Goal: Task Accomplishment & Management: Manage account settings

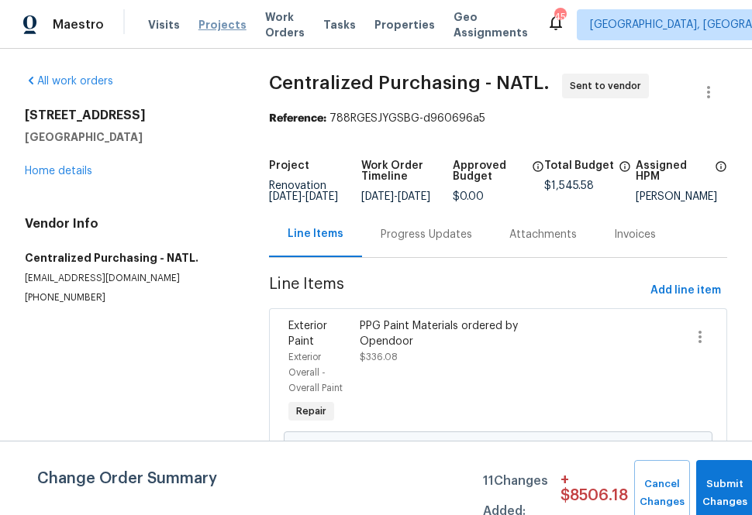
click at [207, 26] on span "Projects" at bounding box center [222, 25] width 48 height 16
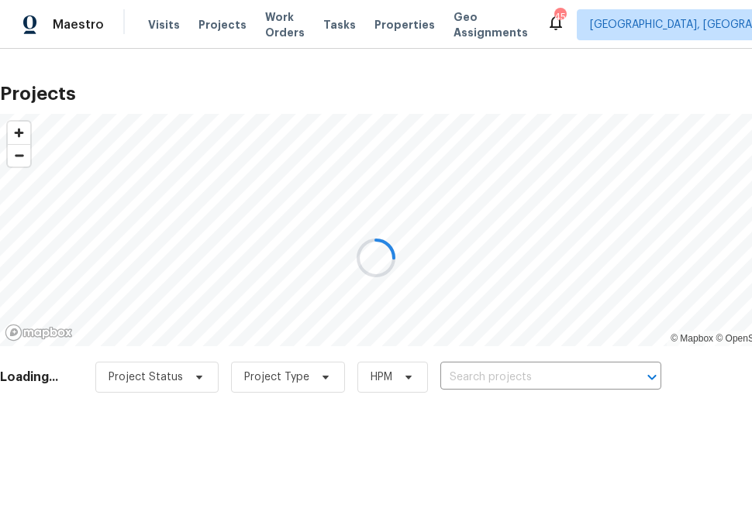
click at [505, 370] on div at bounding box center [376, 257] width 752 height 515
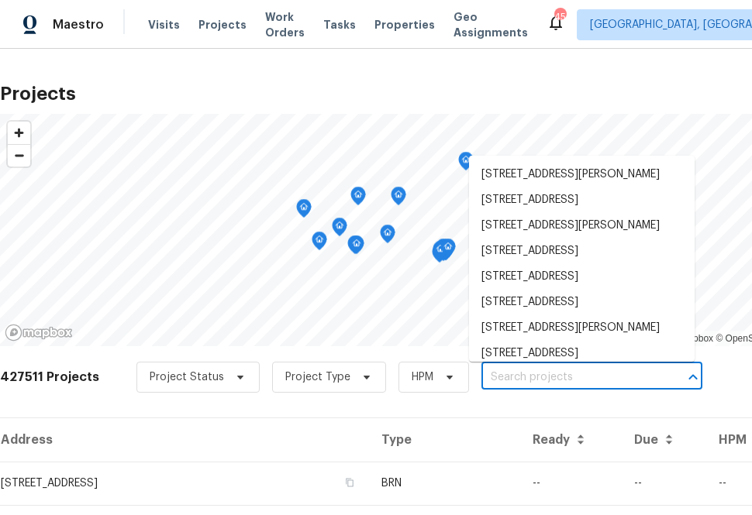
click at [505, 377] on input "text" at bounding box center [569, 378] width 177 height 24
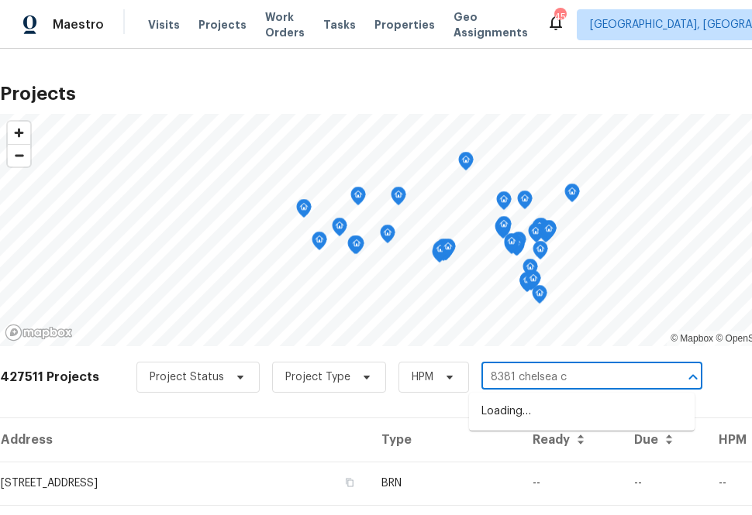
type input "8381 chelsea ct"
click at [505, 408] on li "[STREET_ADDRESS]" at bounding box center [582, 412] width 226 height 26
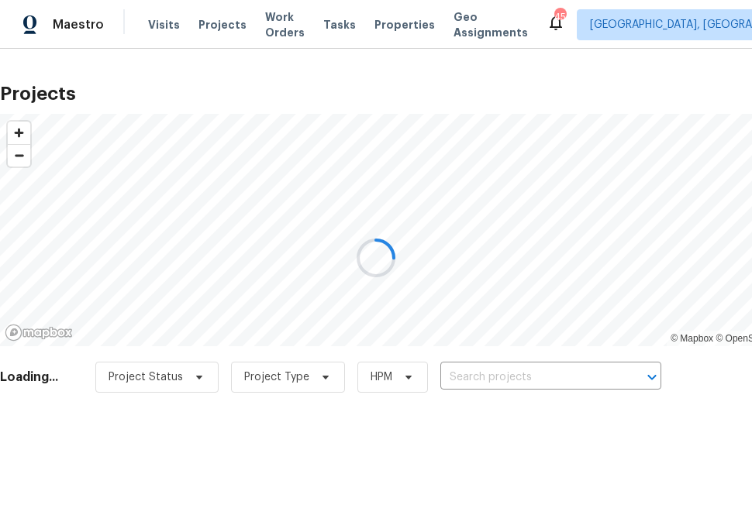
type input "[STREET_ADDRESS]"
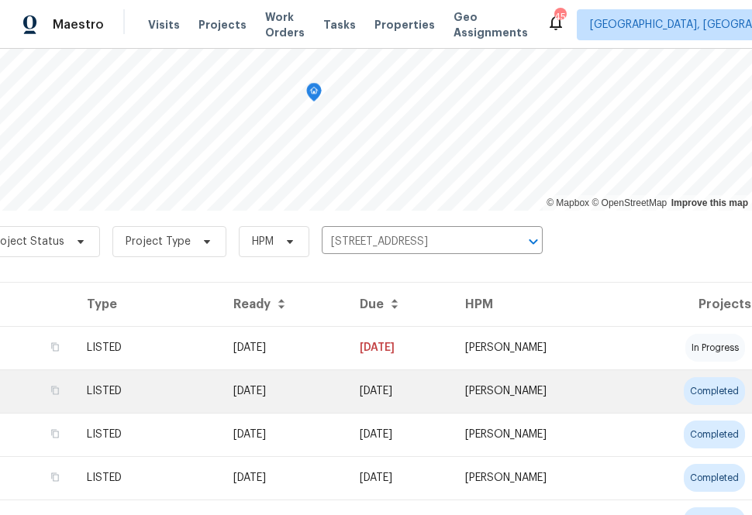
scroll to position [136, 0]
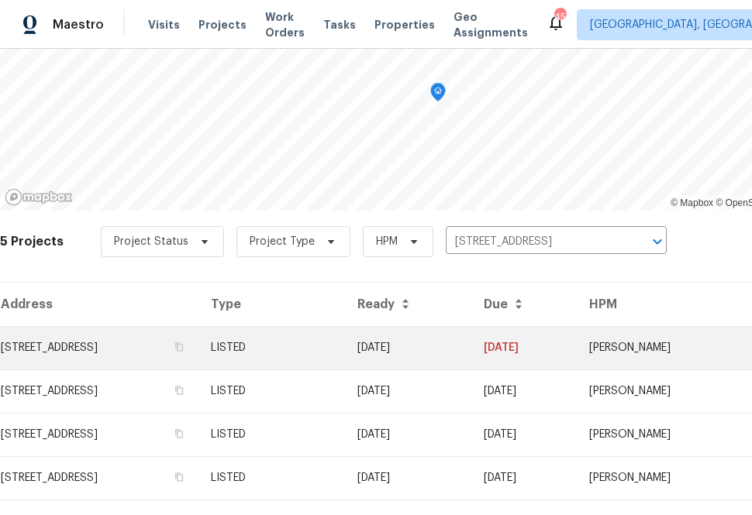
click at [191, 350] on td "[STREET_ADDRESS]" at bounding box center [99, 347] width 198 height 43
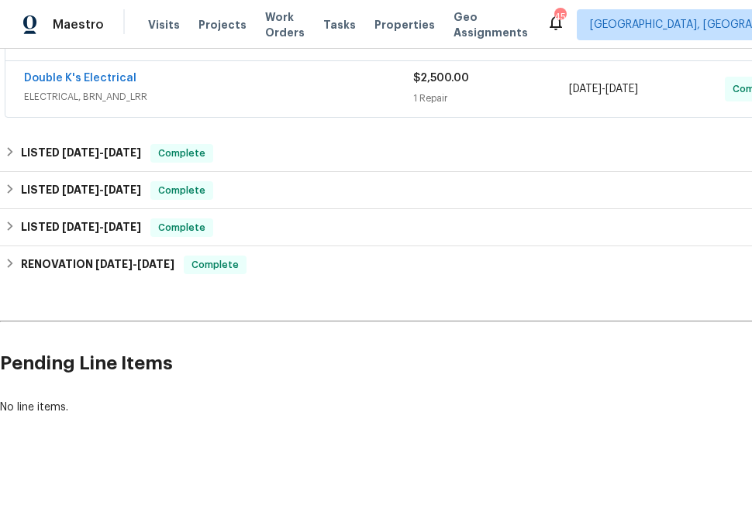
scroll to position [342, 124]
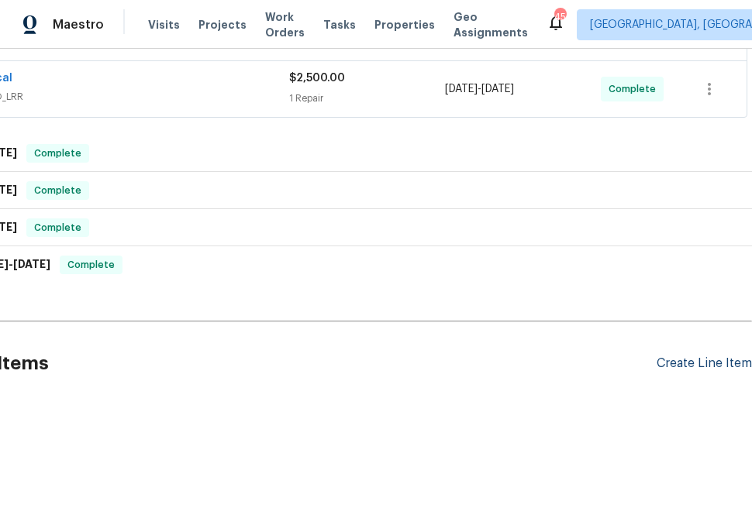
click at [686, 366] on div "Create Line Item" at bounding box center [703, 364] width 95 height 15
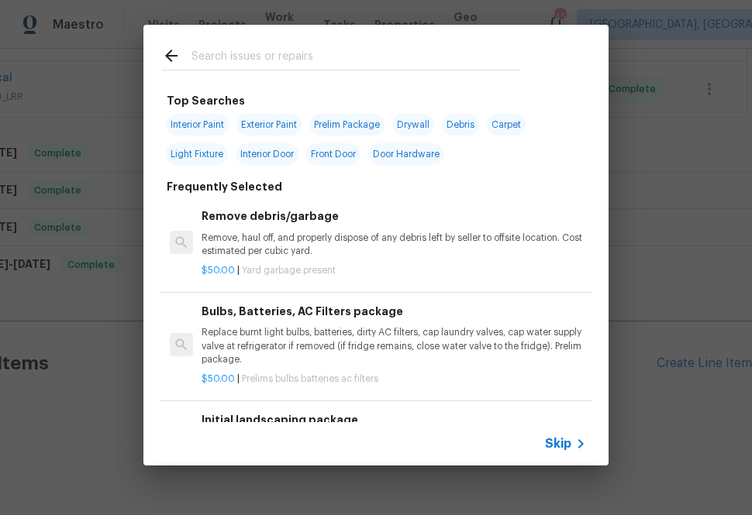
click at [442, 55] on input "text" at bounding box center [355, 58] width 329 height 23
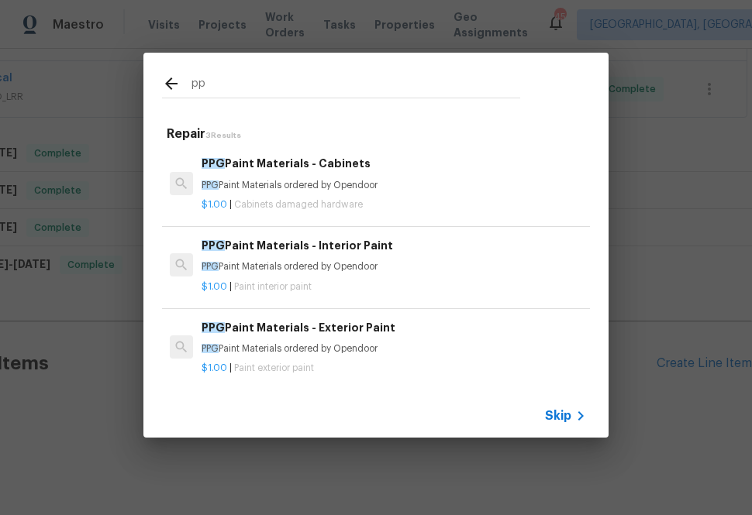
type input "p"
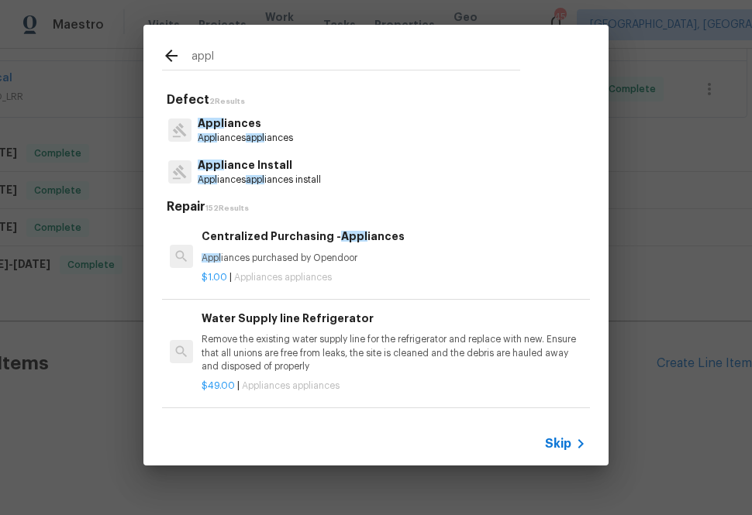
type input "appl"
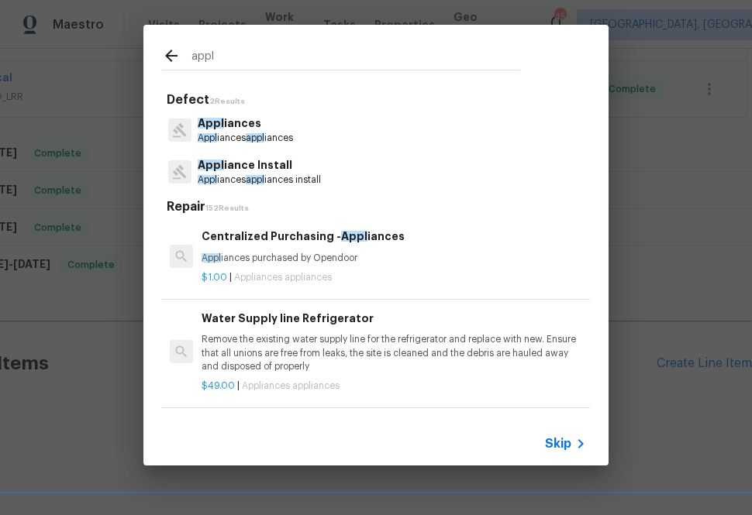
click at [254, 261] on p "Appl iances purchased by Opendoor" at bounding box center [394, 258] width 384 height 13
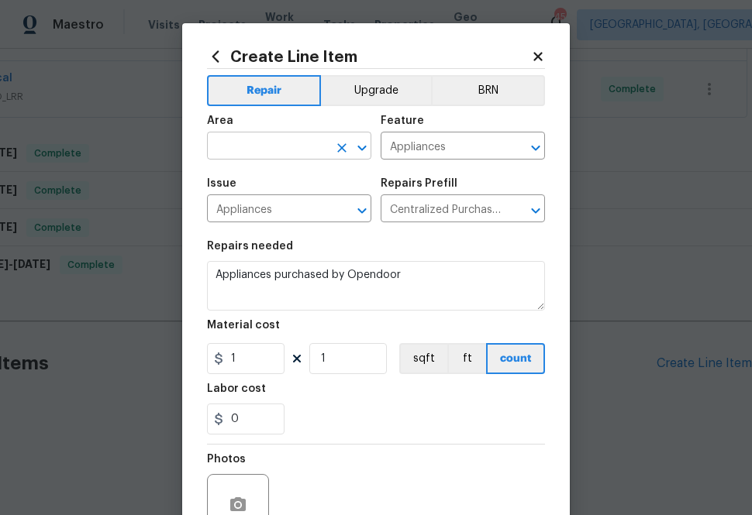
click at [282, 158] on input "text" at bounding box center [267, 148] width 121 height 24
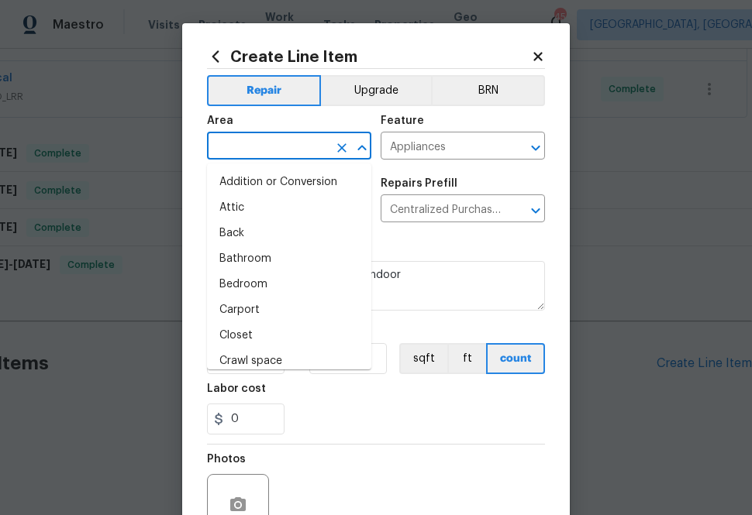
type input "i"
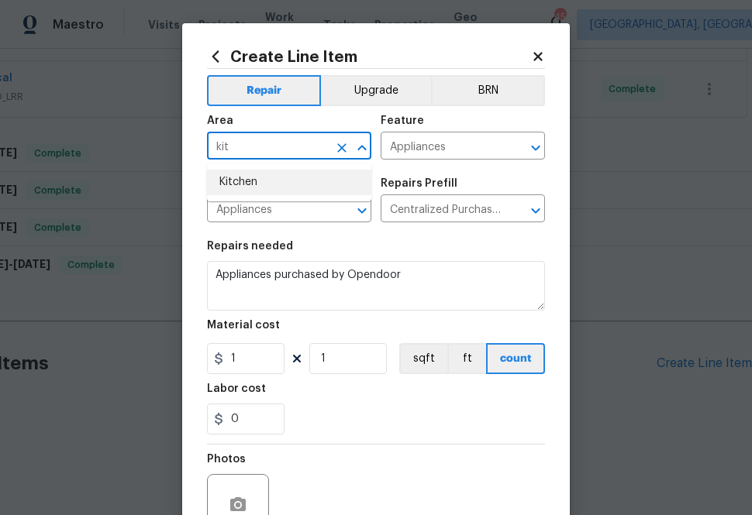
click at [276, 182] on li "Kitchen" at bounding box center [289, 183] width 164 height 26
type input "Kitchen"
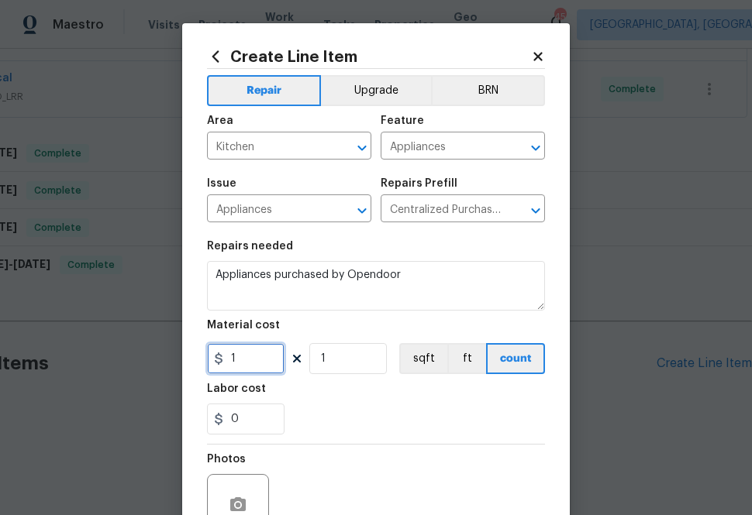
click at [253, 350] on input "1" at bounding box center [246, 358] width 78 height 31
paste input "602.47"
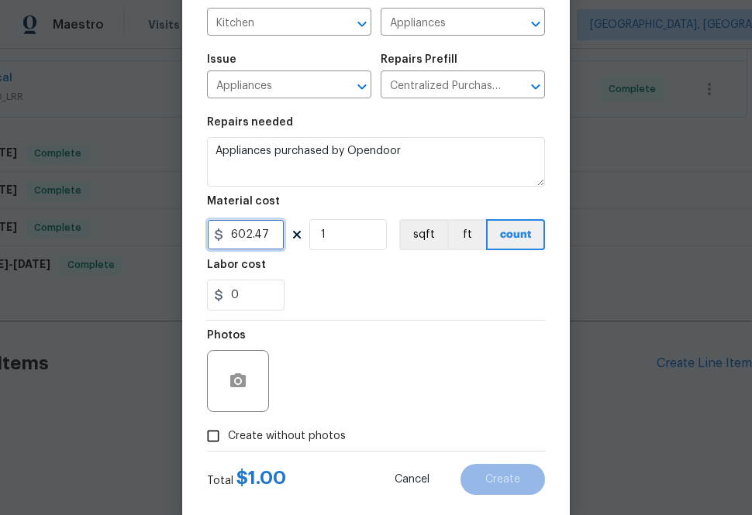
scroll to position [144, 0]
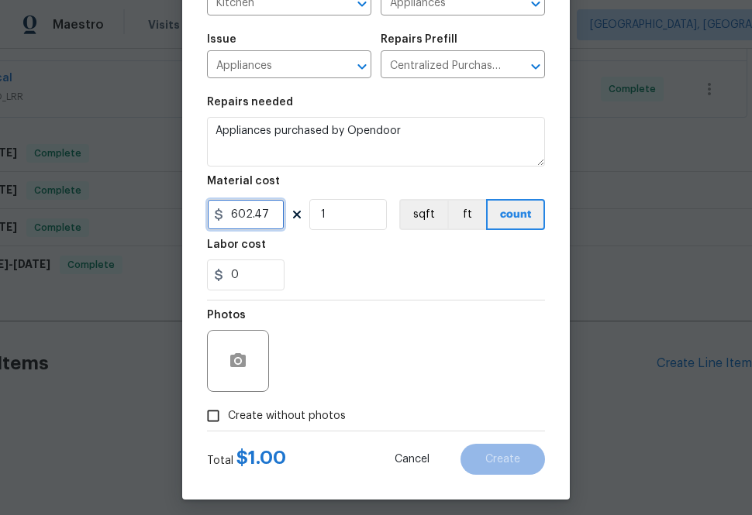
type input "602.47"
click at [319, 405] on label "Create without photos" at bounding box center [271, 415] width 147 height 29
click at [228, 405] on input "Create without photos" at bounding box center [212, 415] width 29 height 29
checkbox input "true"
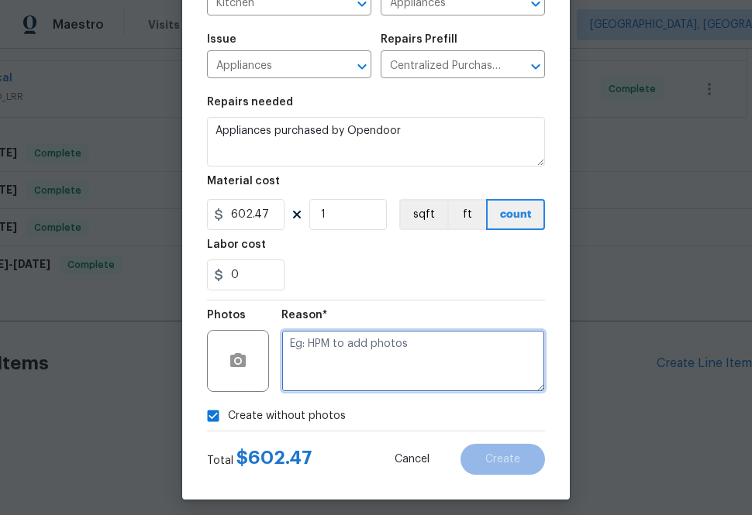
click at [357, 351] on textarea at bounding box center [413, 361] width 264 height 62
type textarea "na"
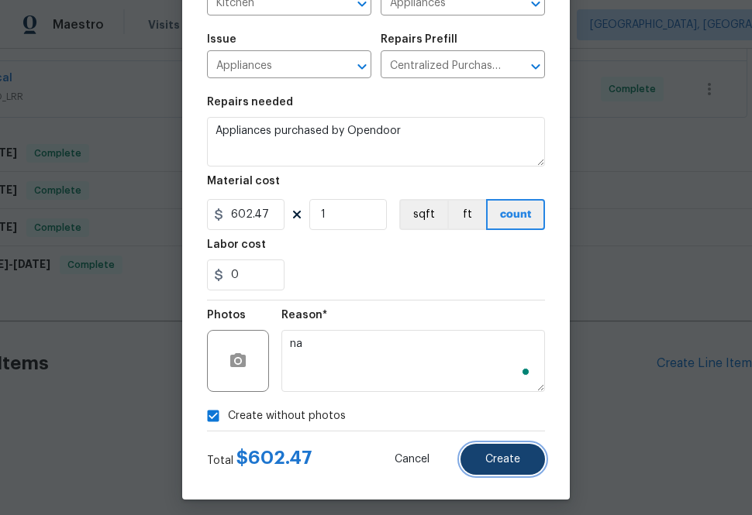
click at [519, 465] on span "Create" at bounding box center [502, 460] width 35 height 12
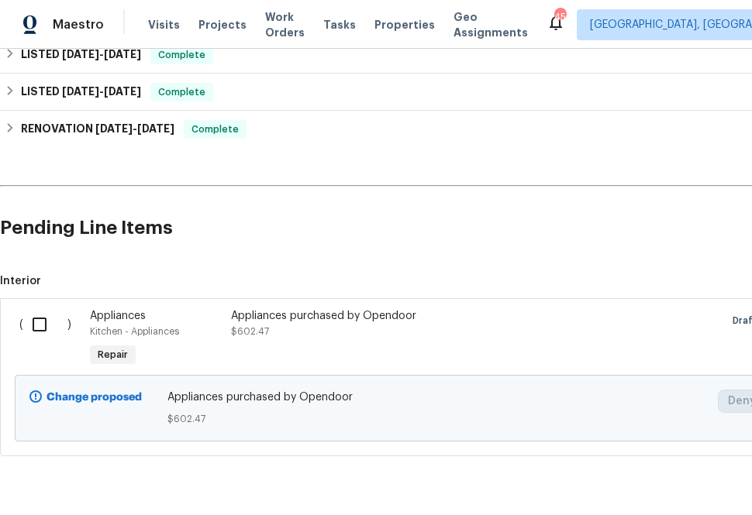
scroll to position [509, 0]
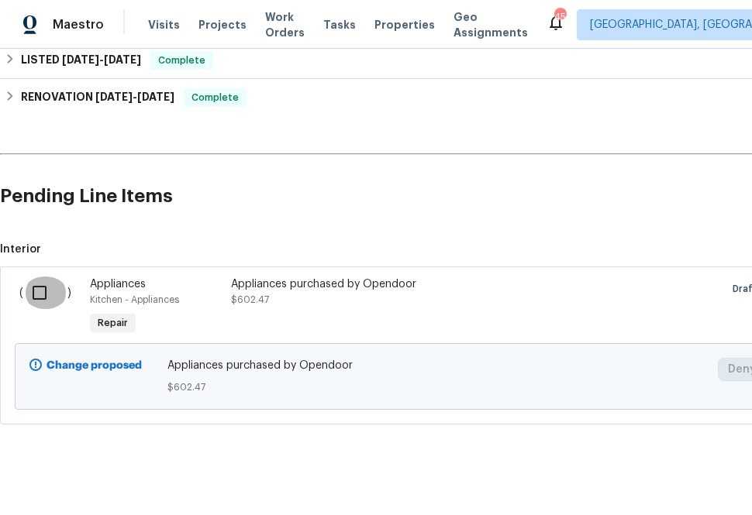
click at [47, 292] on input "checkbox" at bounding box center [45, 293] width 44 height 33
checkbox input "true"
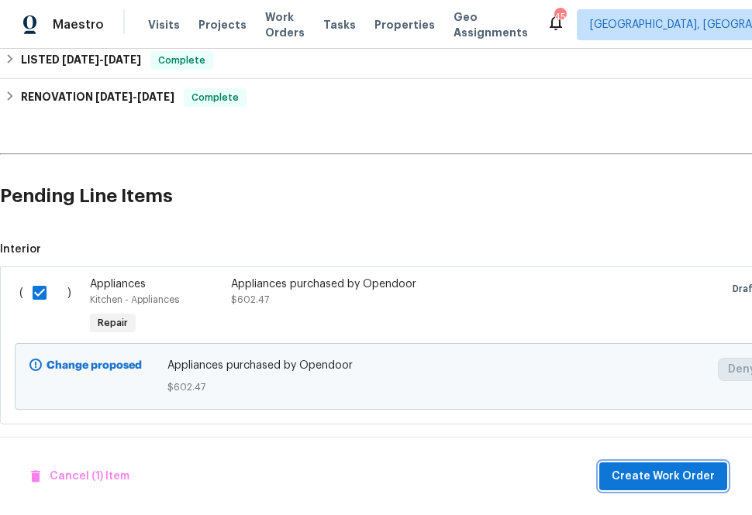
click at [650, 483] on span "Create Work Order" at bounding box center [663, 476] width 103 height 19
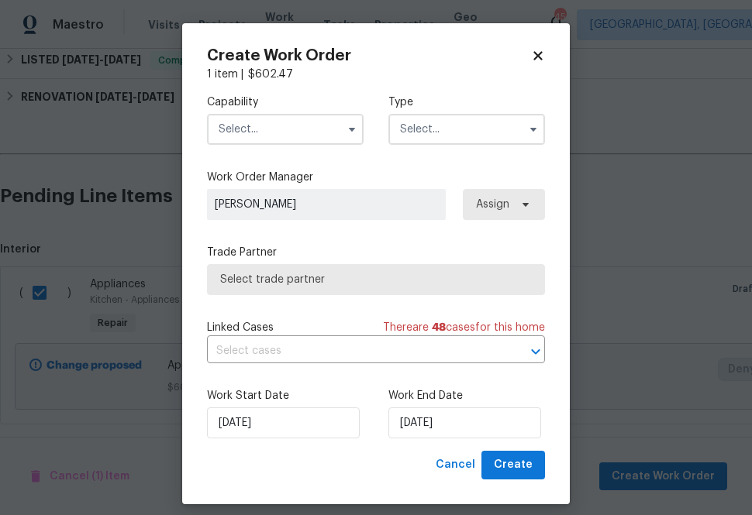
click at [322, 126] on input "text" at bounding box center [285, 129] width 157 height 31
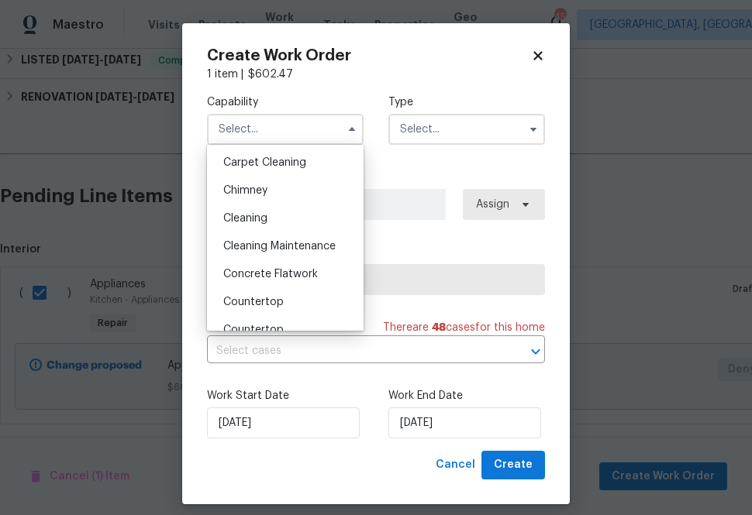
scroll to position [0, 0]
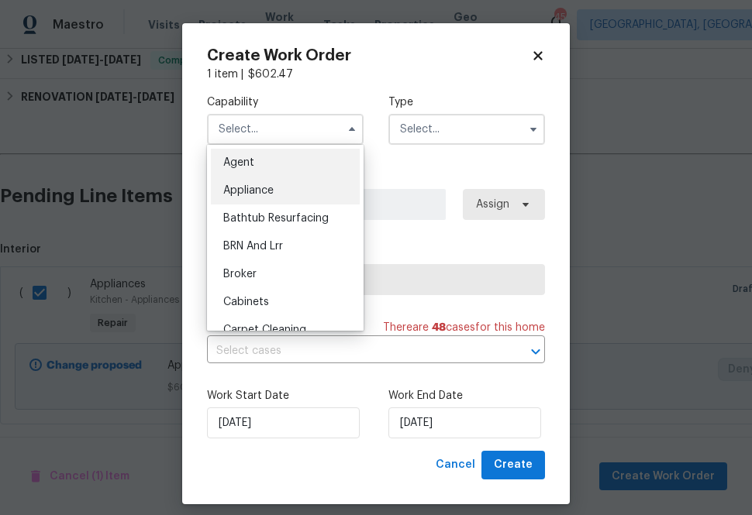
click at [305, 185] on div "Appliance" at bounding box center [285, 191] width 149 height 28
type input "Appliance"
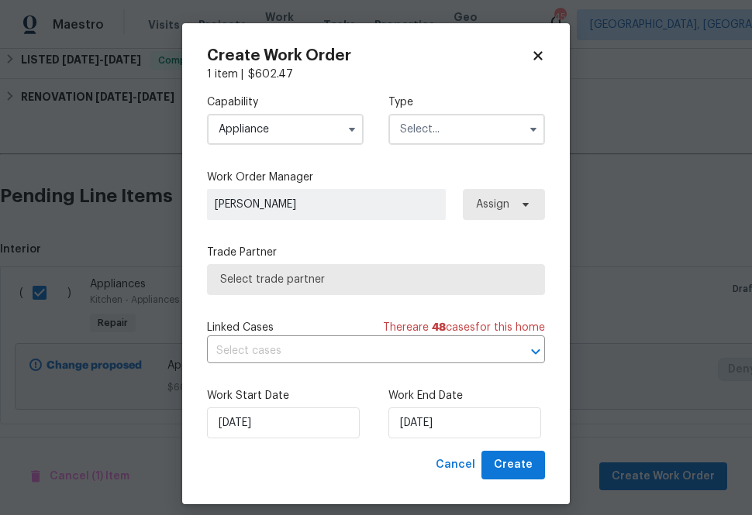
click at [441, 114] on input "text" at bounding box center [466, 129] width 157 height 31
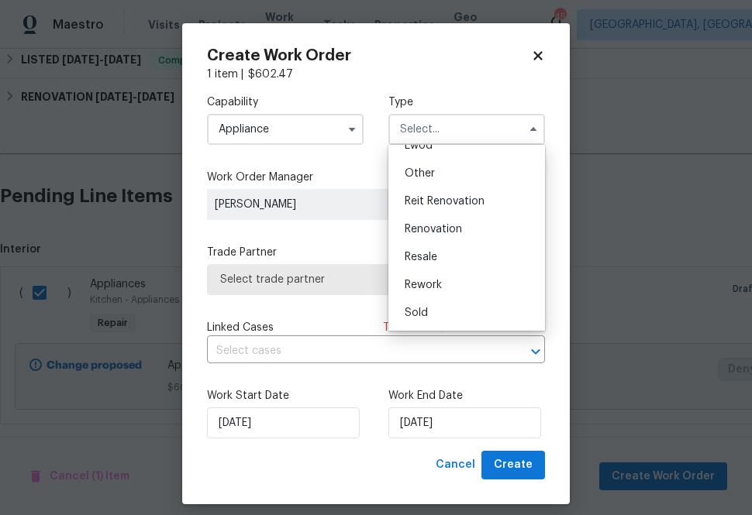
scroll to position [12, 0]
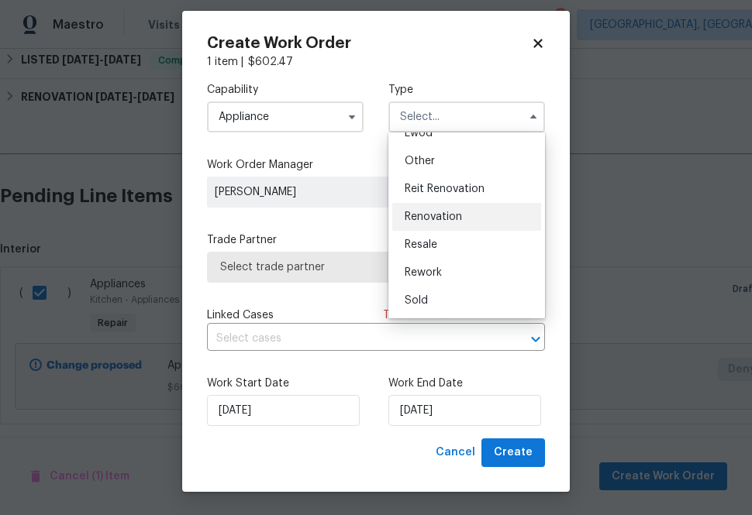
click at [429, 219] on span "Renovation" at bounding box center [433, 217] width 57 height 11
type input "Renovation"
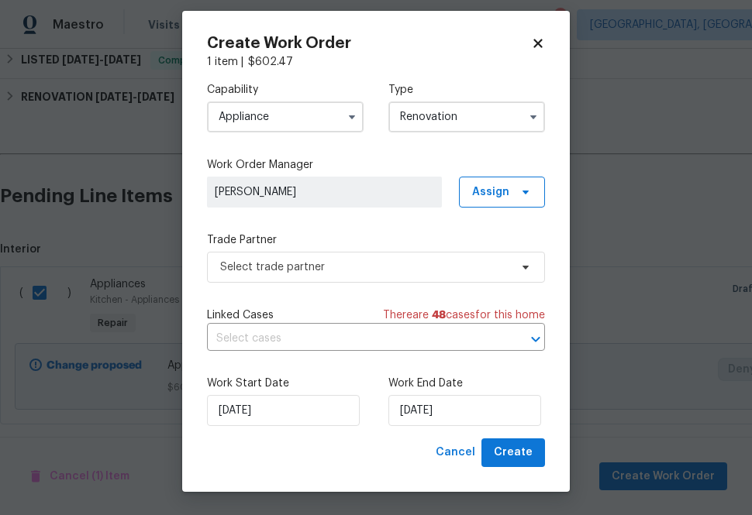
scroll to position [0, 0]
click at [491, 188] on span "Assign" at bounding box center [490, 192] width 37 height 16
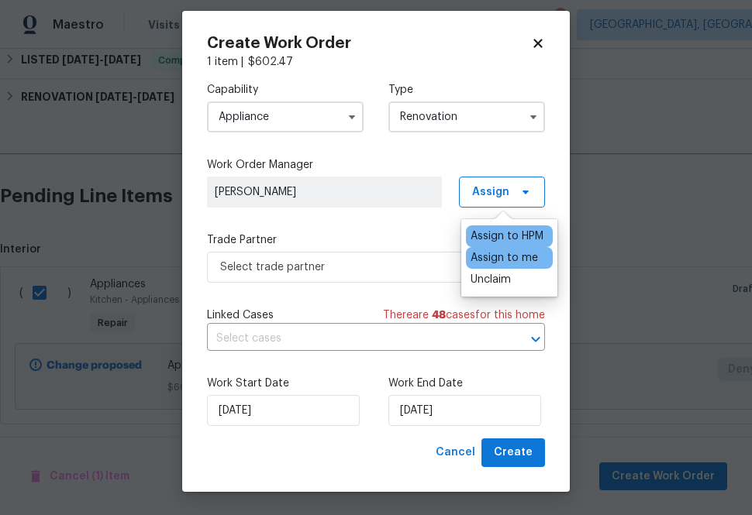
click at [489, 260] on div "Assign to me" at bounding box center [503, 258] width 67 height 16
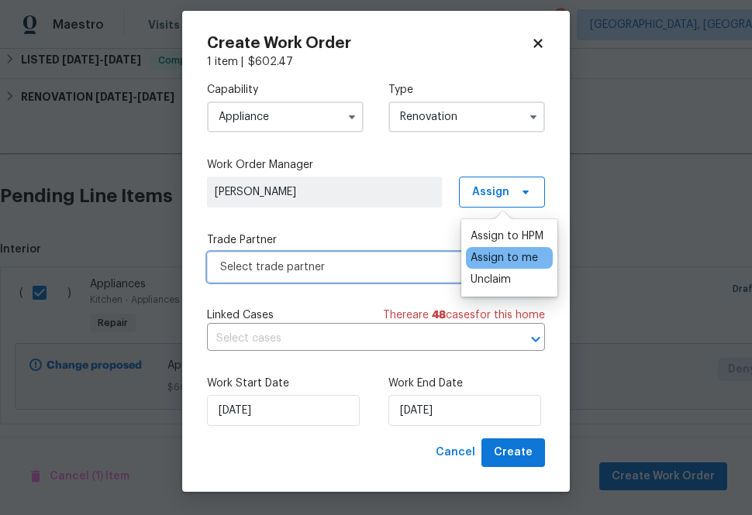
click at [420, 252] on span "Select trade partner" at bounding box center [376, 267] width 338 height 31
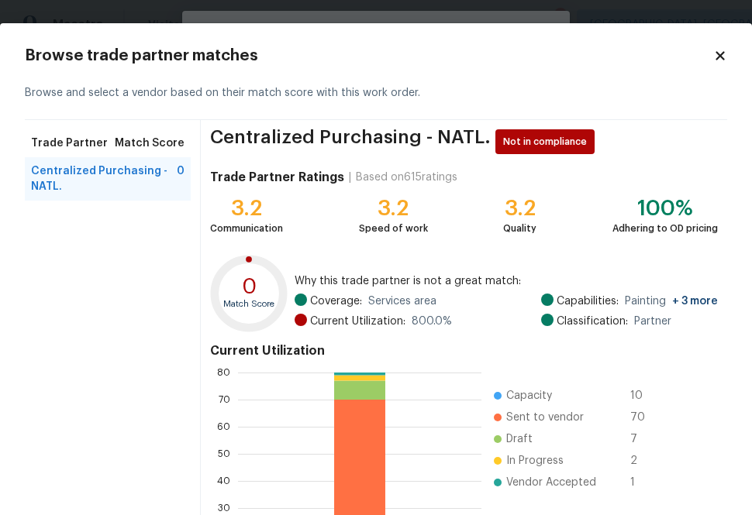
scroll to position [167, 0]
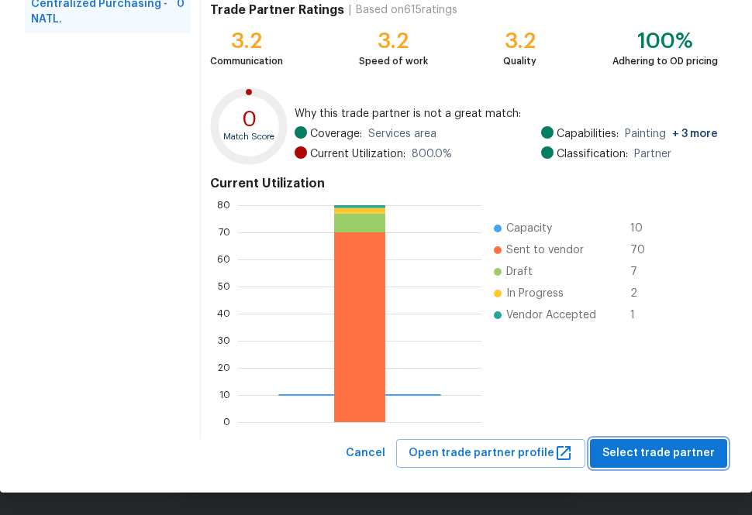
click at [640, 447] on span "Select trade partner" at bounding box center [658, 453] width 112 height 19
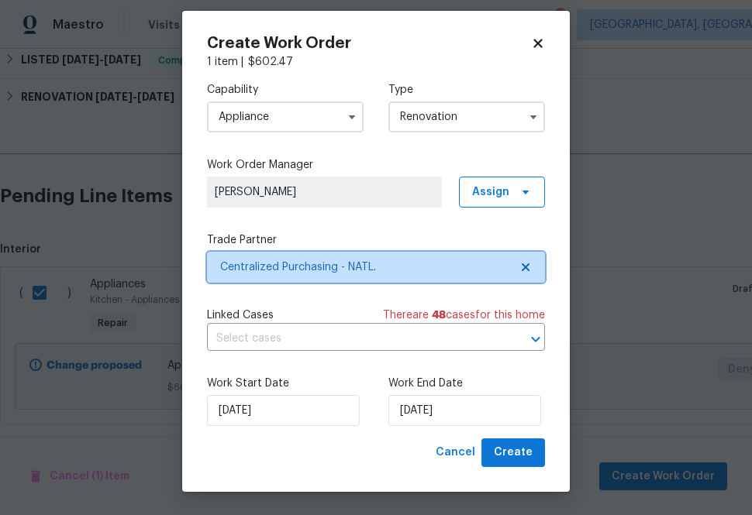
scroll to position [0, 0]
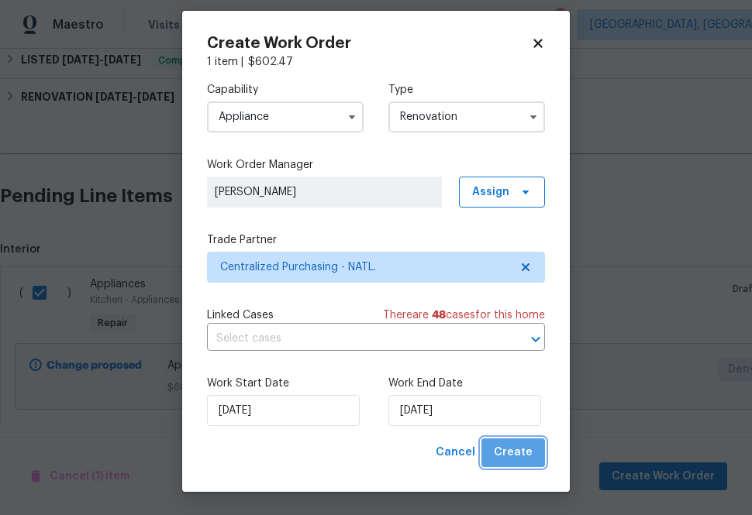
click at [531, 452] on span "Create" at bounding box center [513, 452] width 39 height 19
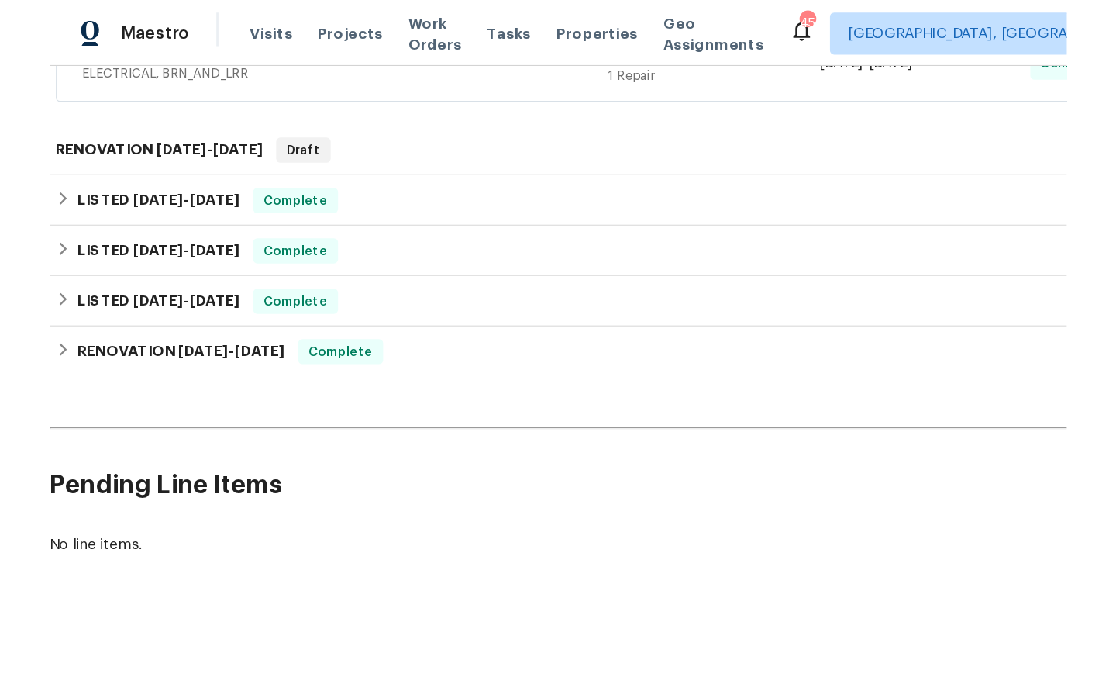
scroll to position [384, 0]
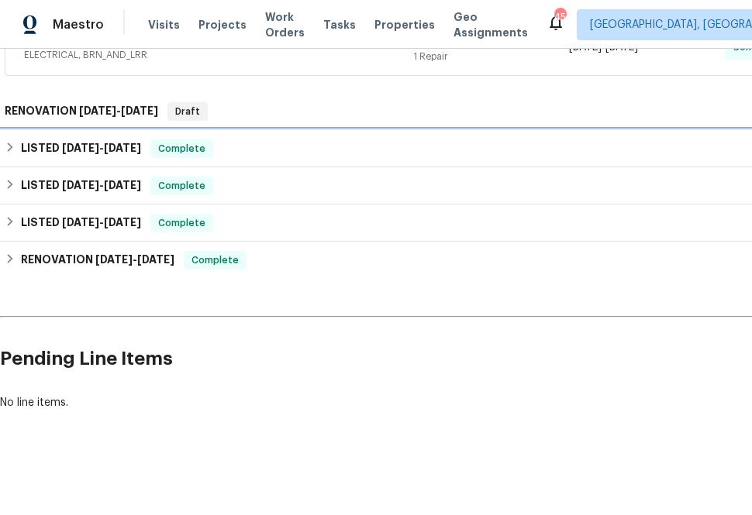
click at [11, 146] on icon at bounding box center [10, 147] width 5 height 9
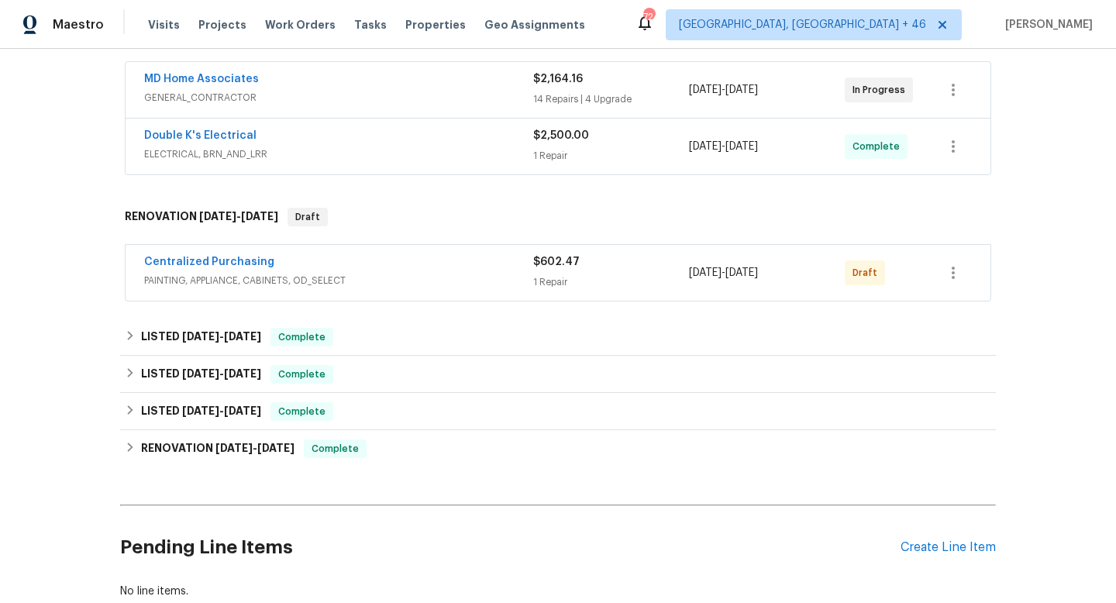
scroll to position [281, 0]
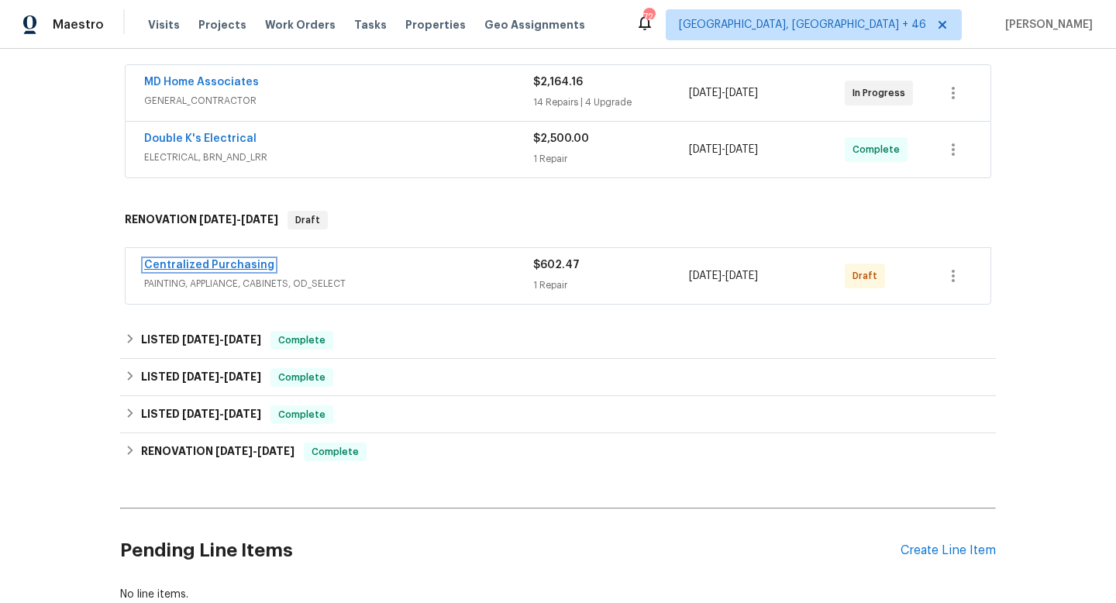
click at [219, 265] on link "Centralized Purchasing" at bounding box center [209, 265] width 130 height 11
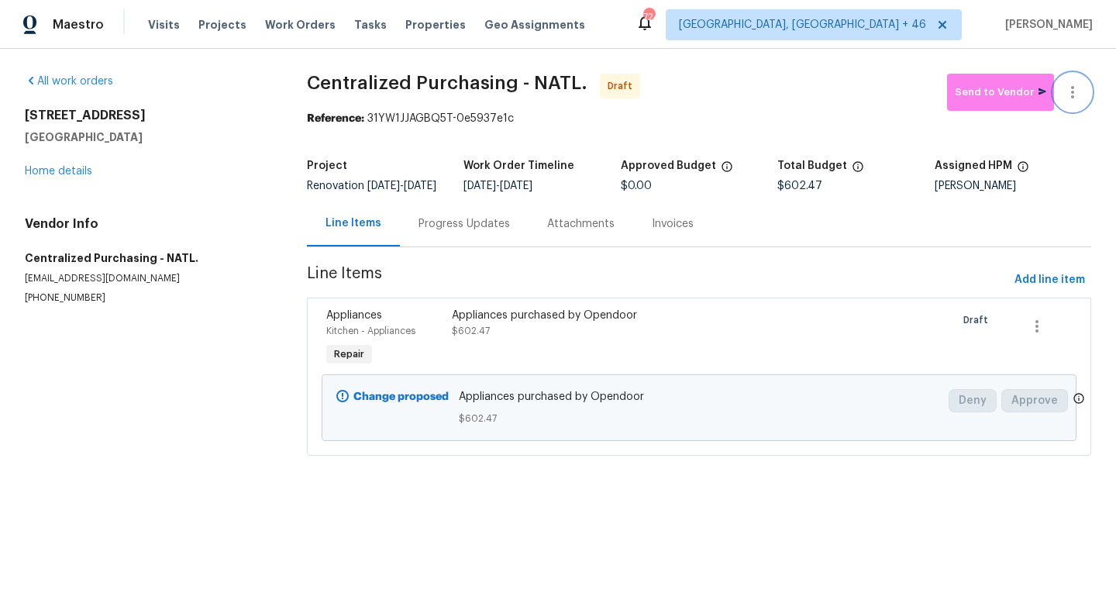
click at [1077, 91] on icon "button" at bounding box center [1072, 92] width 19 height 19
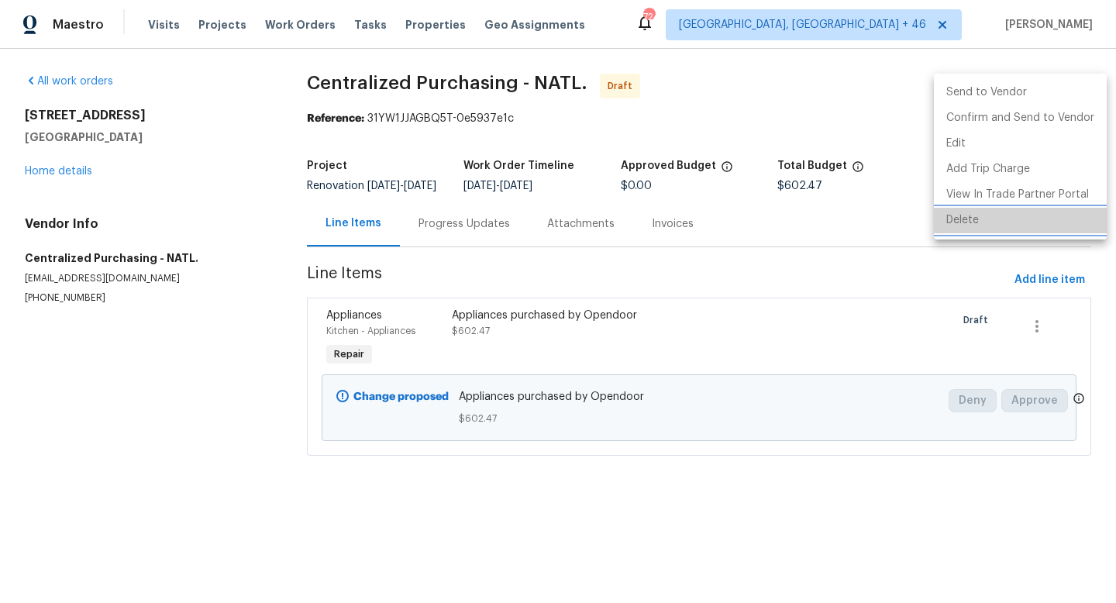
click at [1031, 216] on li "Delete" at bounding box center [1020, 221] width 173 height 26
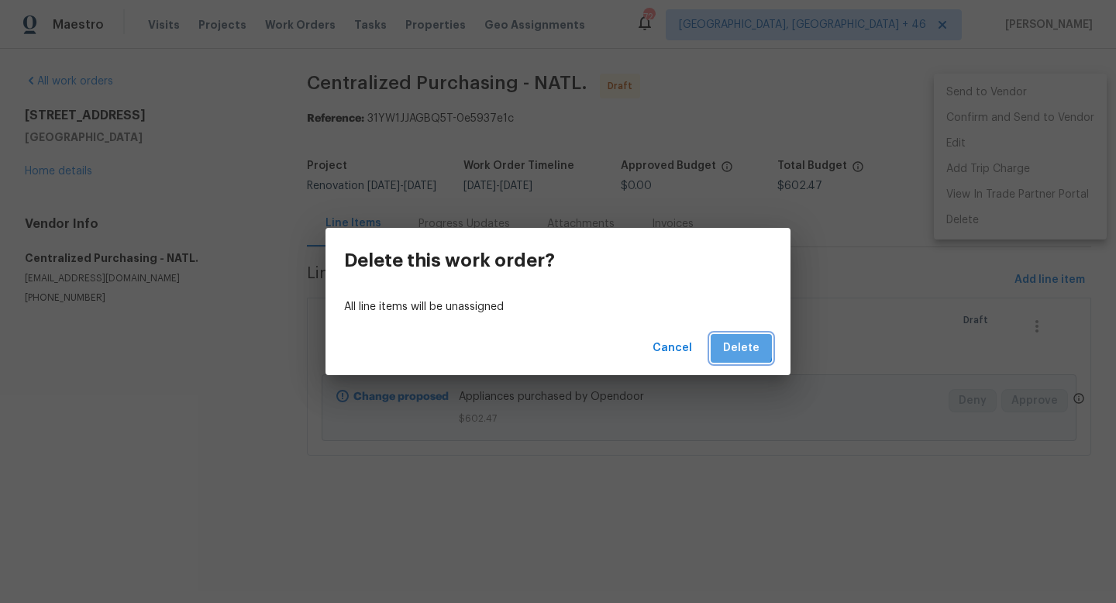
click at [739, 346] on span "Delete" at bounding box center [741, 348] width 36 height 19
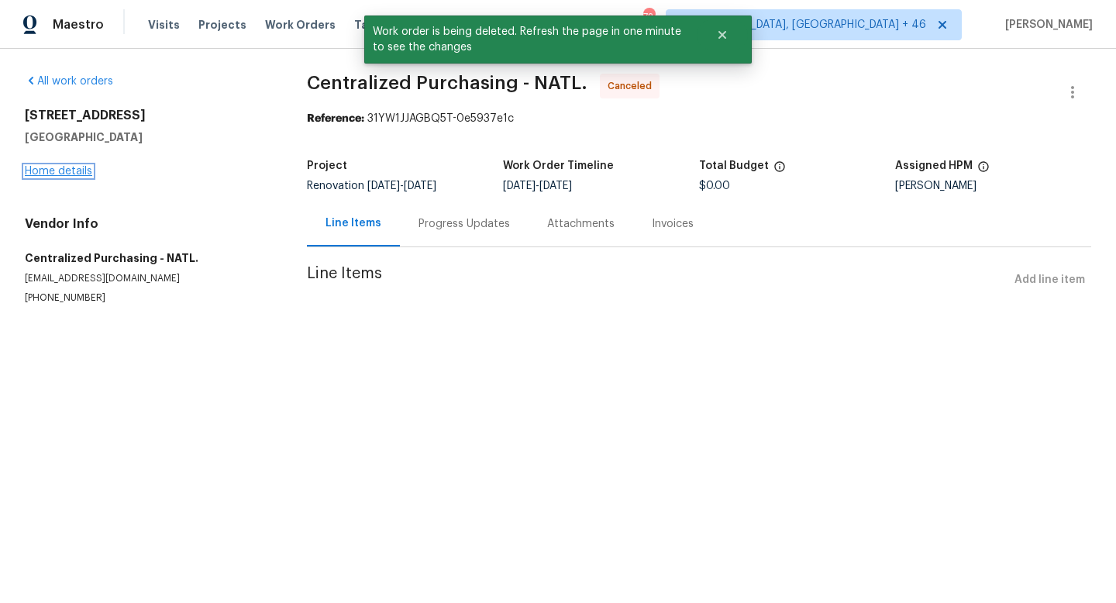
click at [72, 171] on link "Home details" at bounding box center [58, 171] width 67 height 11
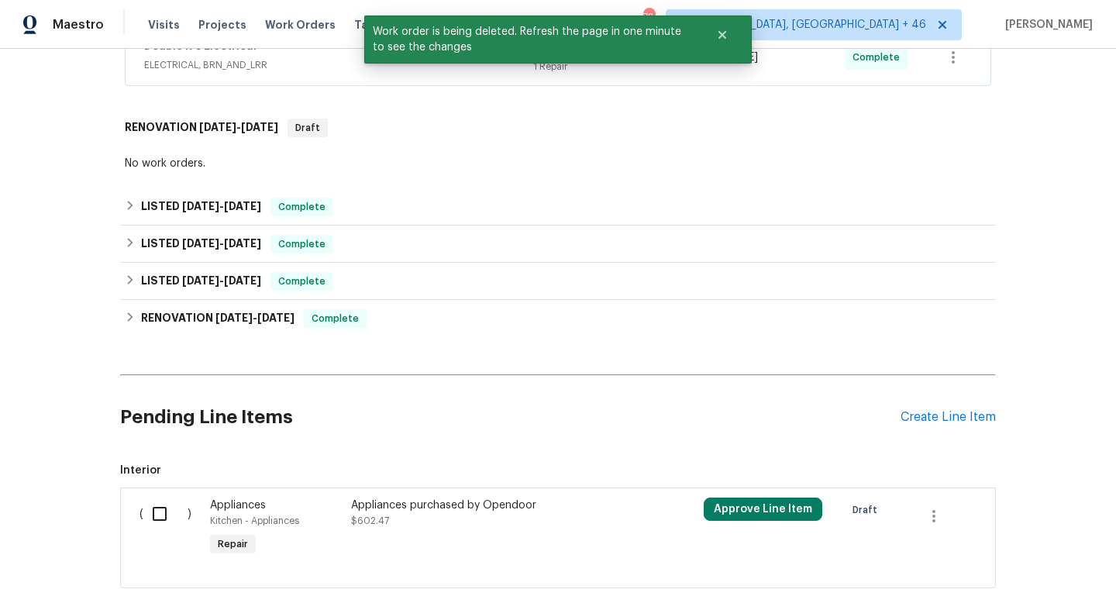
scroll to position [464, 0]
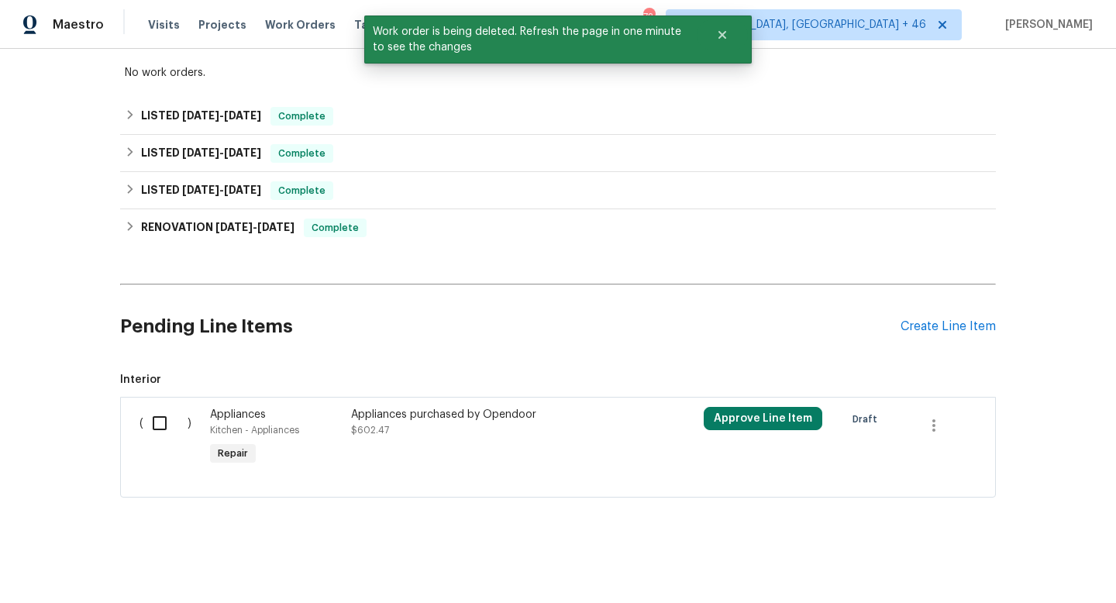
click at [164, 422] on input "checkbox" at bounding box center [165, 423] width 44 height 33
checkbox input "true"
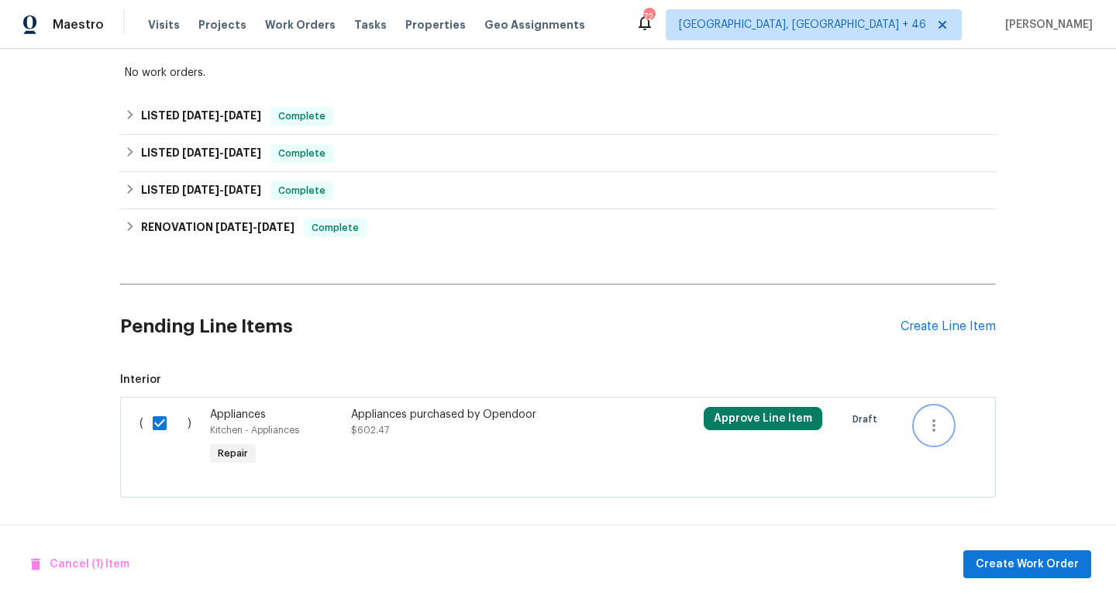
click at [934, 429] on icon "button" at bounding box center [933, 425] width 3 height 12
click at [450, 430] on div at bounding box center [558, 301] width 1116 height 603
click at [442, 411] on div "Appliances purchased by Opendoor" at bounding box center [487, 415] width 273 height 16
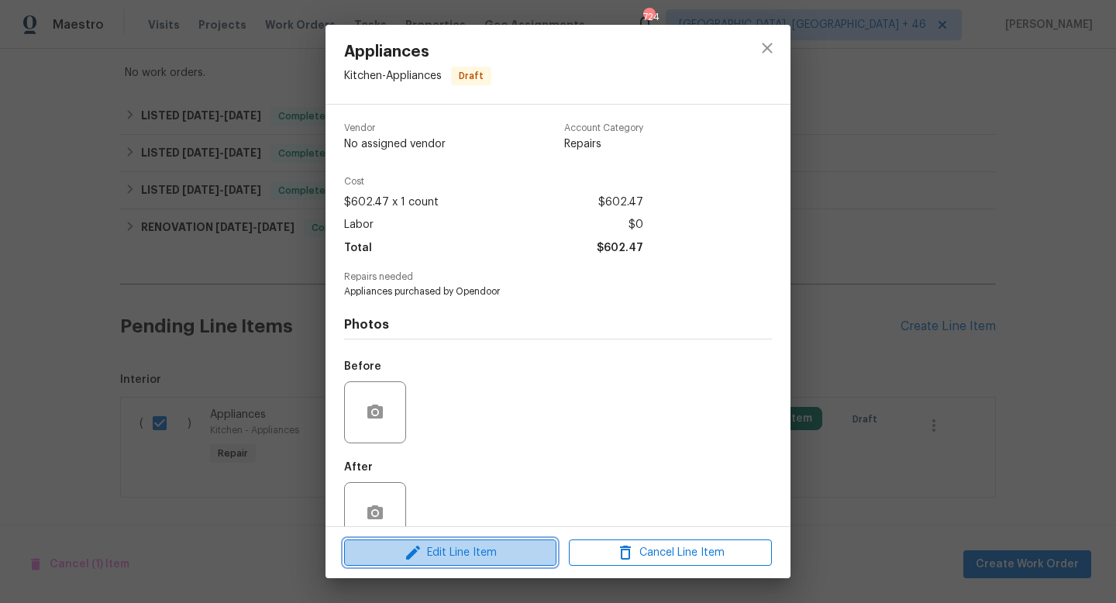
click at [454, 550] on span "Edit Line Item" at bounding box center [450, 552] width 203 height 19
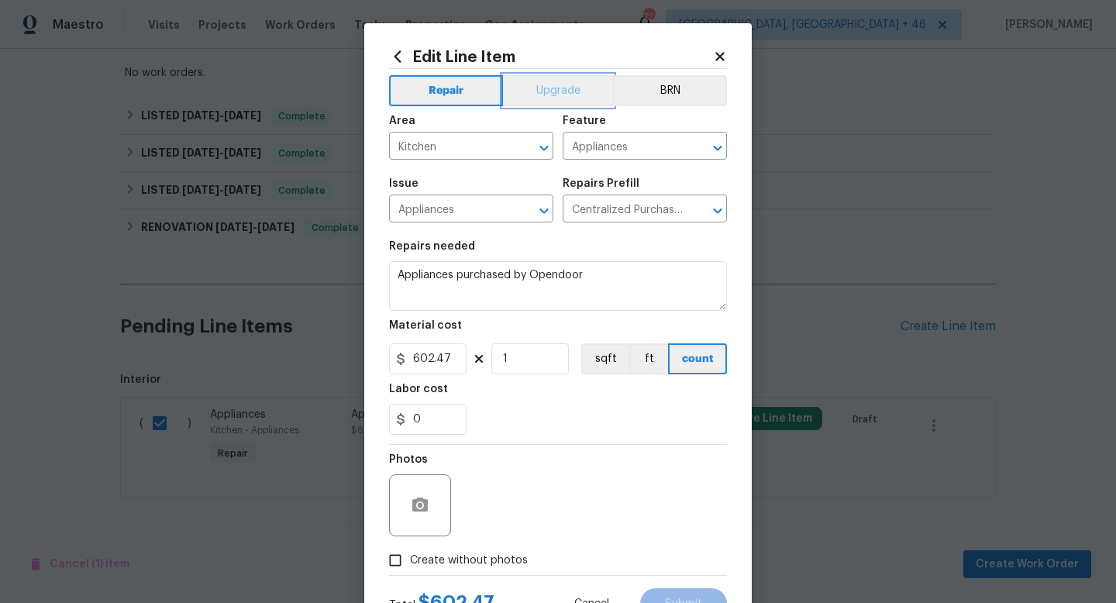
click at [533, 85] on button "Upgrade" at bounding box center [558, 90] width 111 height 31
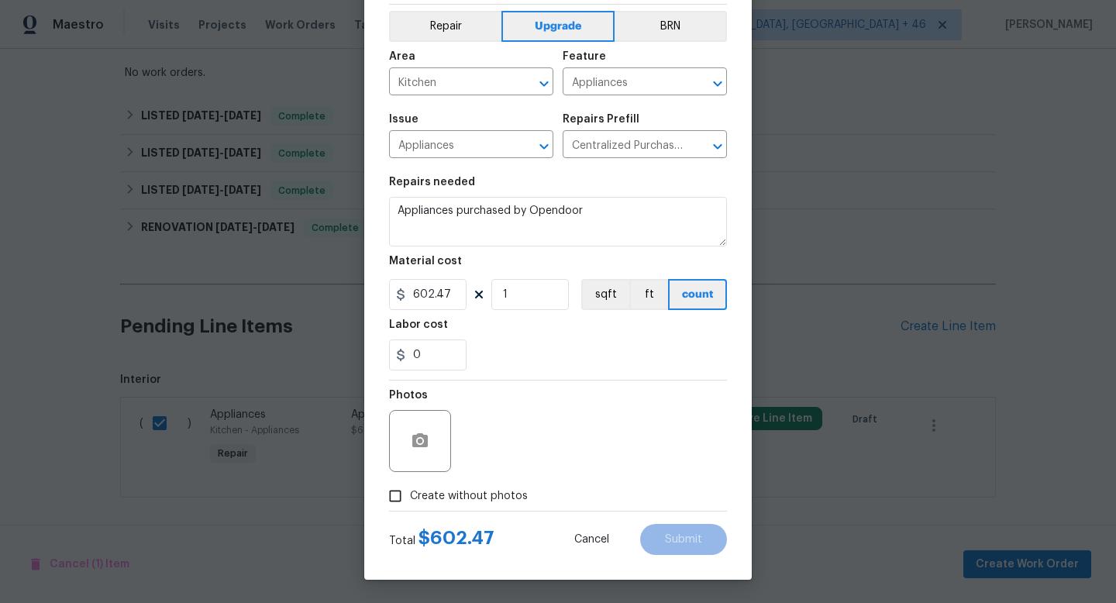
click at [479, 481] on label "Create without photos" at bounding box center [454, 495] width 147 height 29
click at [410, 481] on input "Create without photos" at bounding box center [395, 495] width 29 height 29
checkbox input "true"
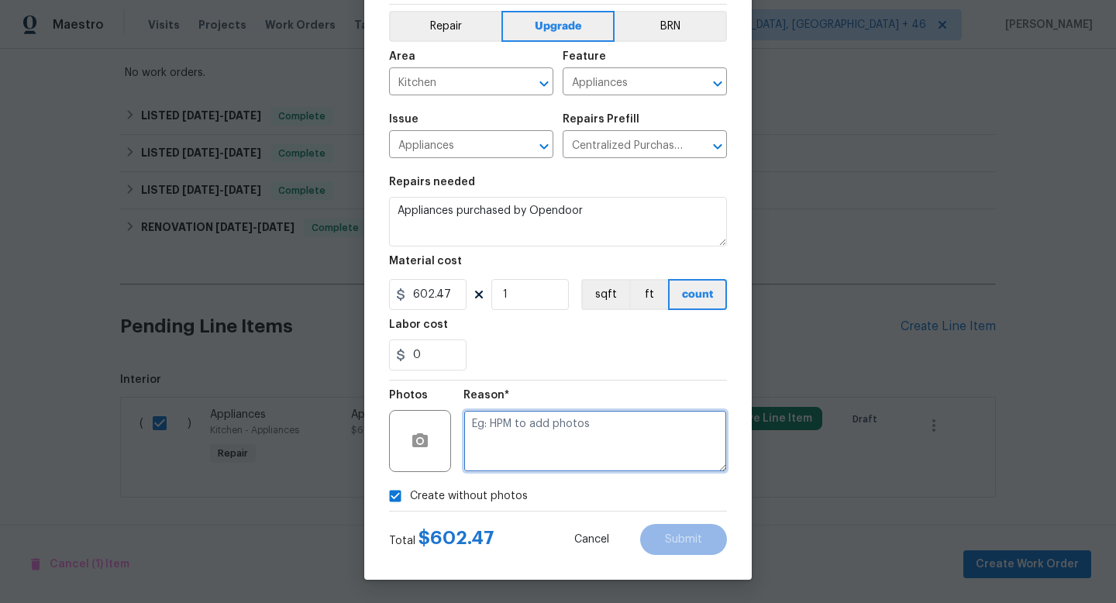
click at [514, 439] on textarea at bounding box center [595, 441] width 264 height 62
type textarea "na"
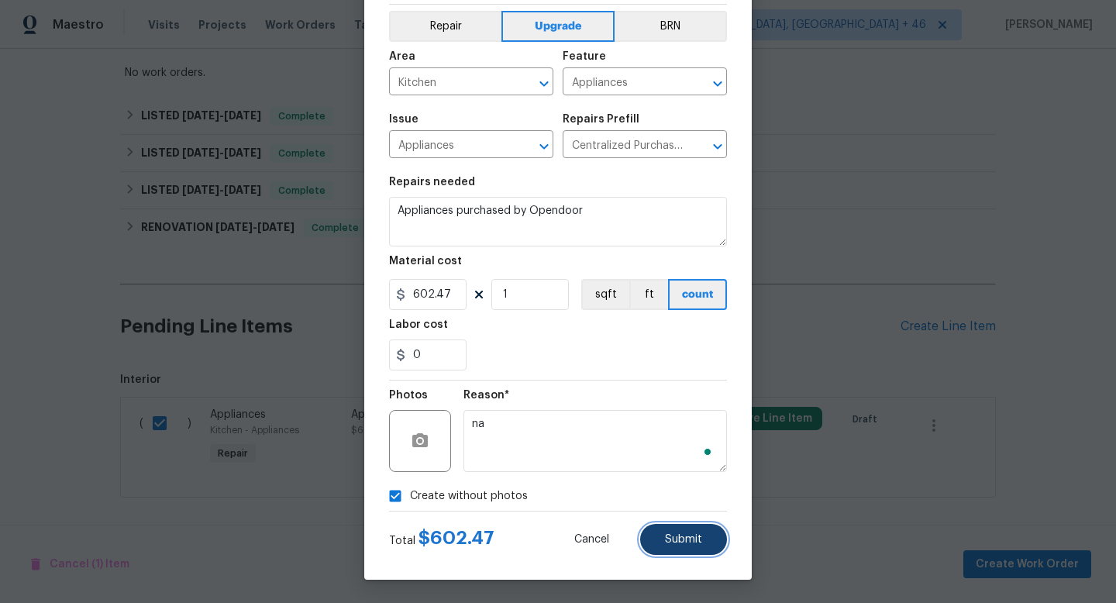
click at [679, 541] on span "Submit" at bounding box center [683, 540] width 37 height 12
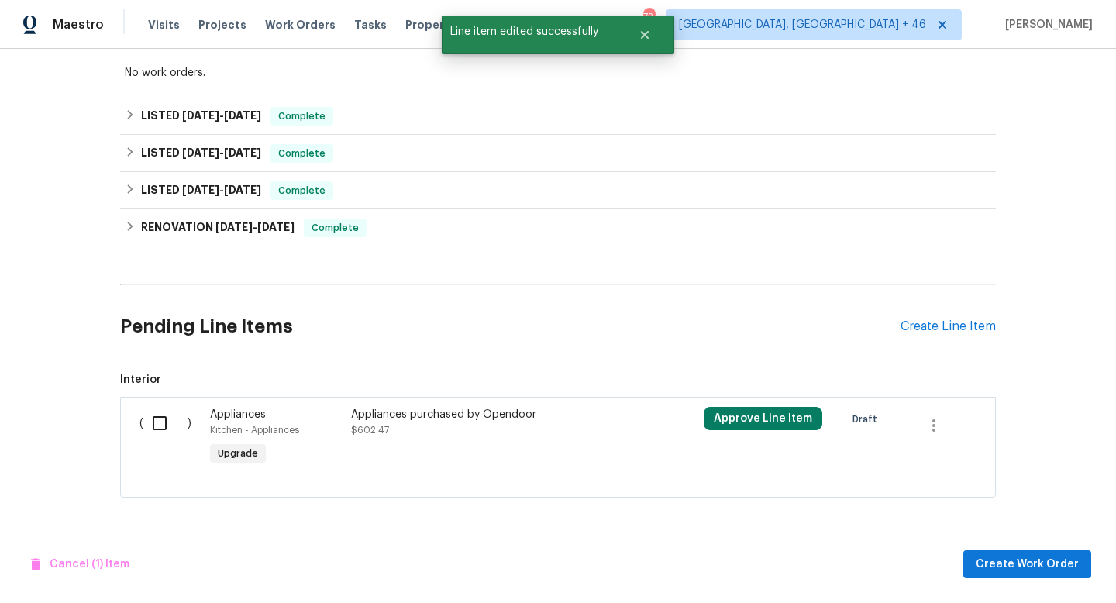
scroll to position [0, 0]
click at [159, 415] on input "checkbox" at bounding box center [165, 423] width 44 height 33
checkbox input "true"
click at [1019, 563] on span "Create Work Order" at bounding box center [1027, 564] width 103 height 19
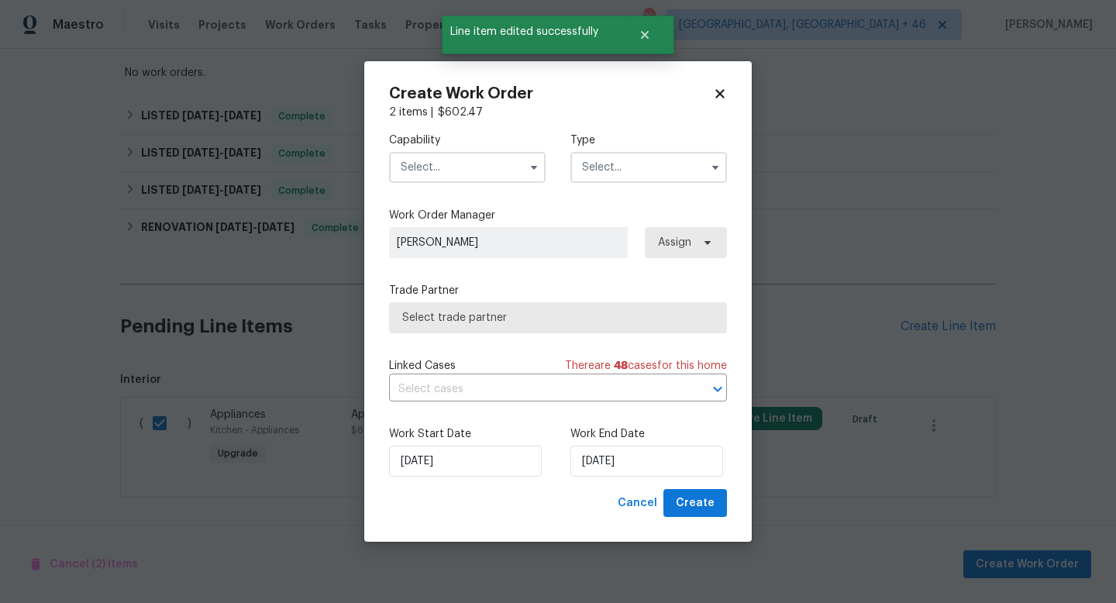
click at [491, 172] on input "text" at bounding box center [467, 167] width 157 height 31
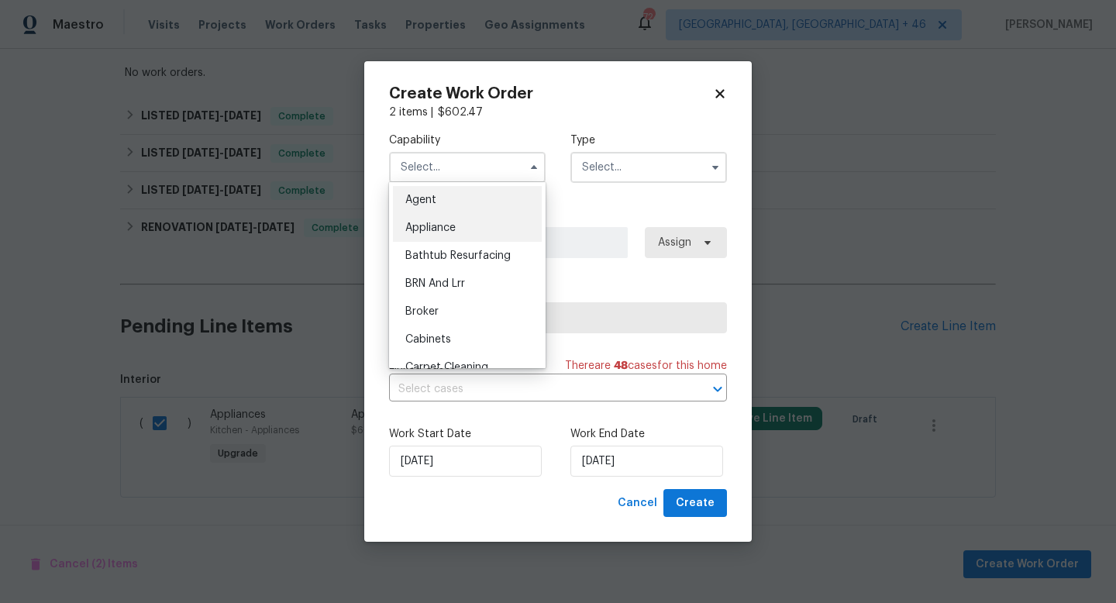
click at [494, 222] on div "Appliance" at bounding box center [467, 228] width 149 height 28
type input "Appliance"
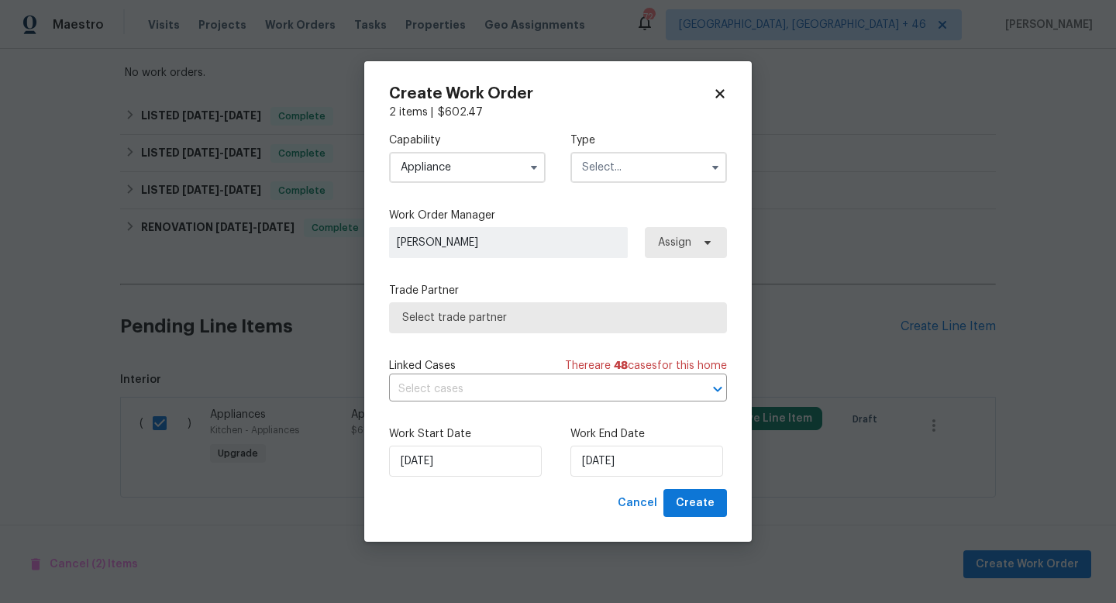
click at [616, 142] on label "Type" at bounding box center [648, 141] width 157 height 16
click at [616, 158] on input "text" at bounding box center [648, 167] width 157 height 31
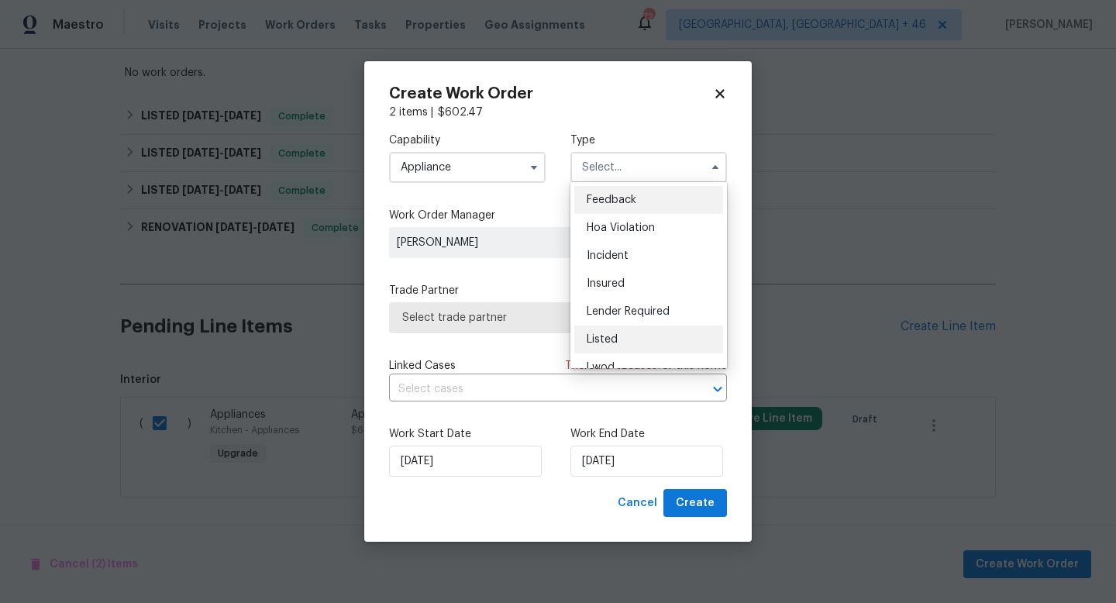
click at [619, 336] on div "Listed" at bounding box center [648, 340] width 149 height 28
type input "Listed"
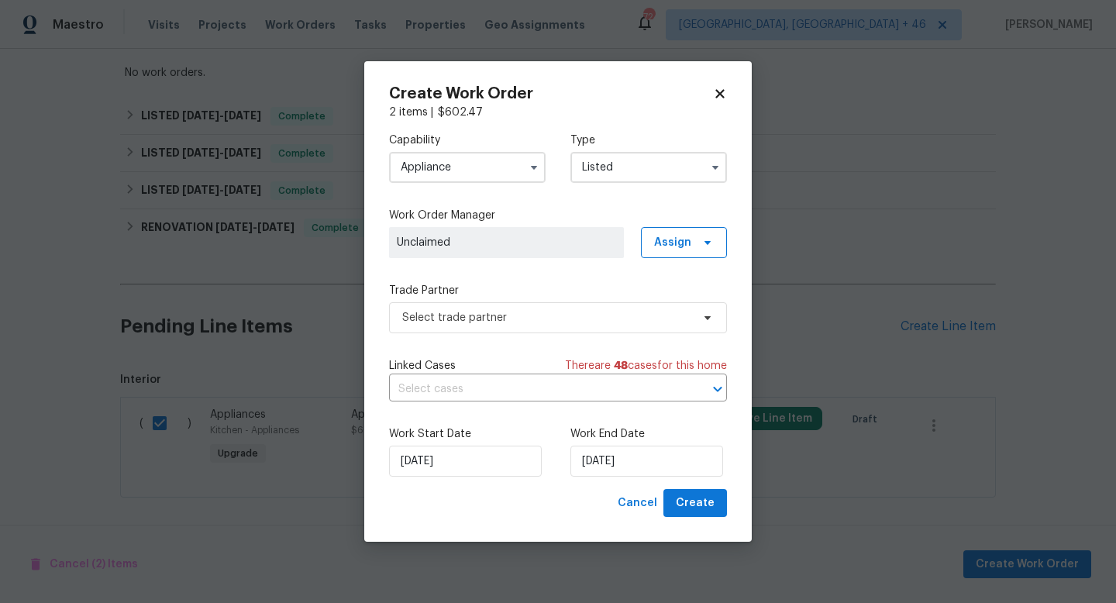
click at [688, 519] on div "Create Work Order 2 items | $ 602.47 Capability Appliance Type Listed Work Orde…" at bounding box center [558, 301] width 388 height 481
click at [687, 500] on span "Create" at bounding box center [695, 503] width 39 height 19
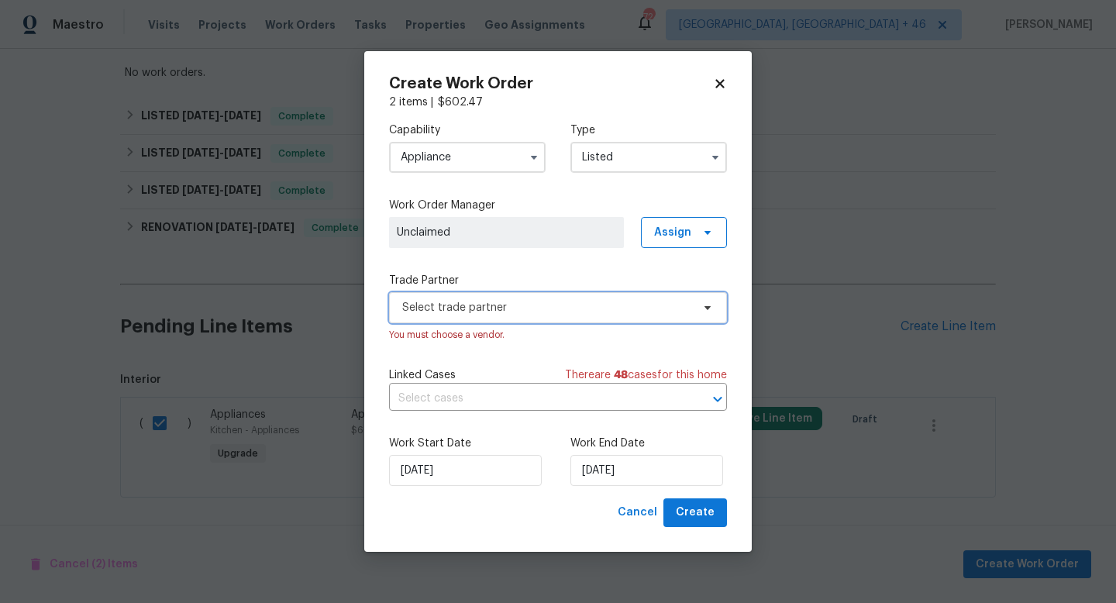
click at [628, 309] on span "Select trade partner" at bounding box center [546, 308] width 289 height 16
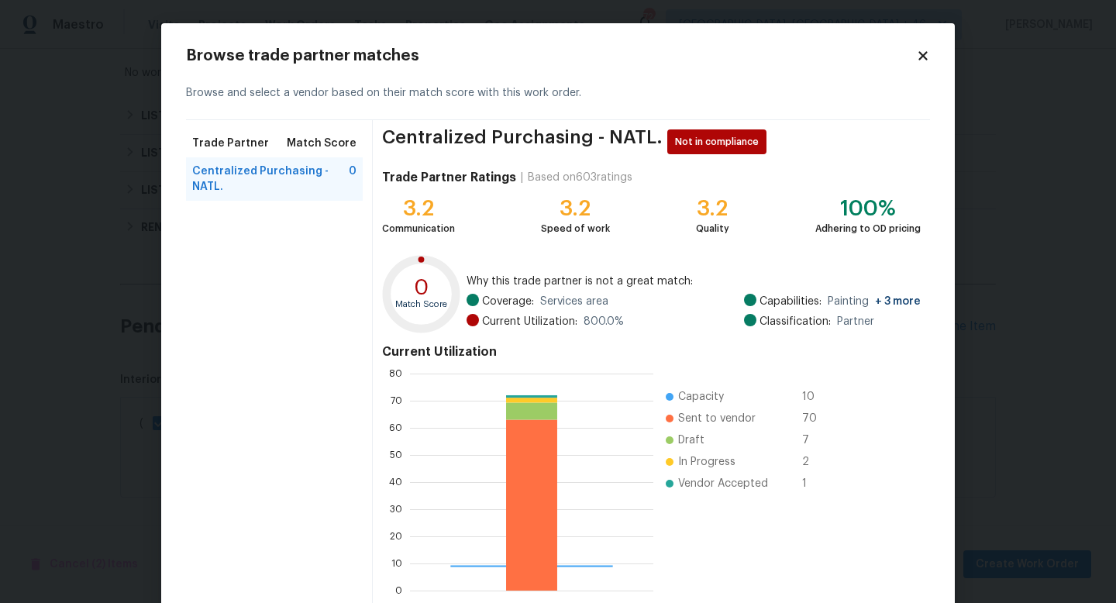
scroll to position [81, 0]
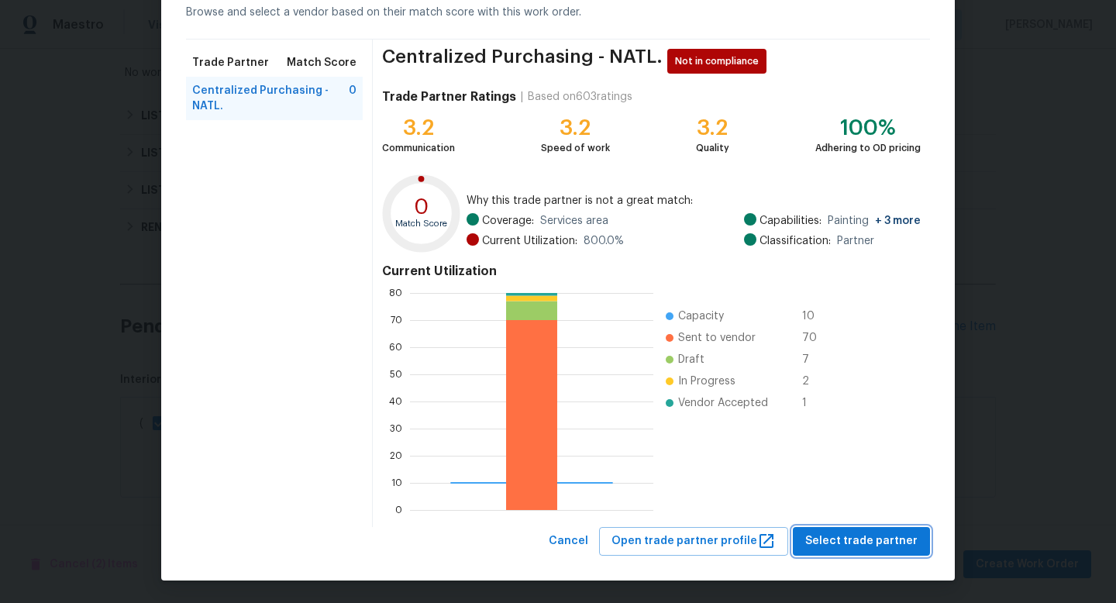
click at [842, 539] on span "Select trade partner" at bounding box center [861, 541] width 112 height 19
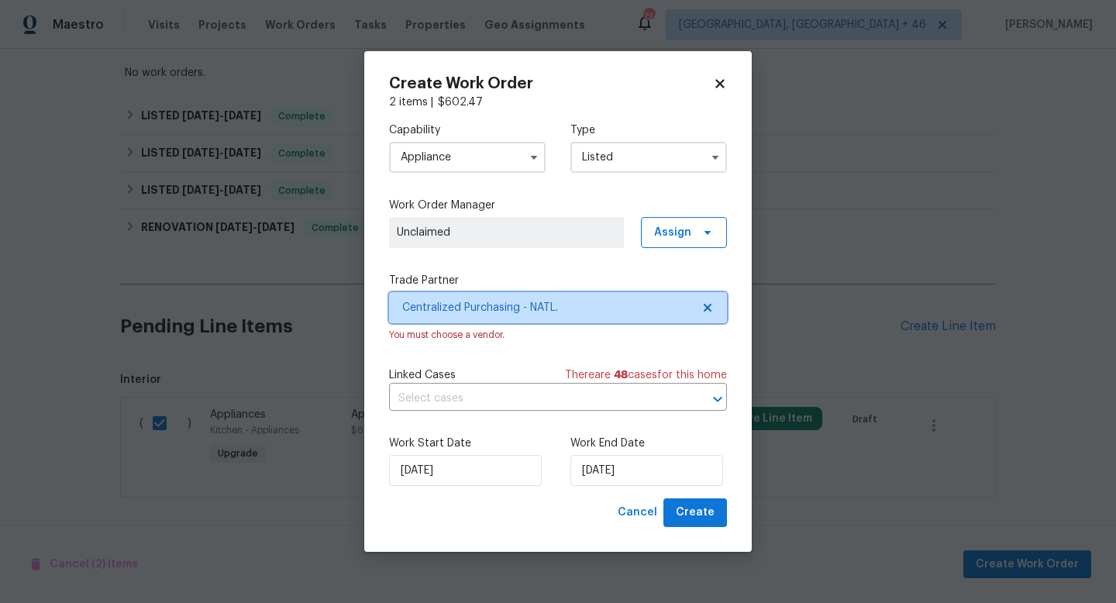
scroll to position [0, 0]
click at [674, 215] on div "Work Order Manager Unclaimed Assign" at bounding box center [558, 223] width 338 height 50
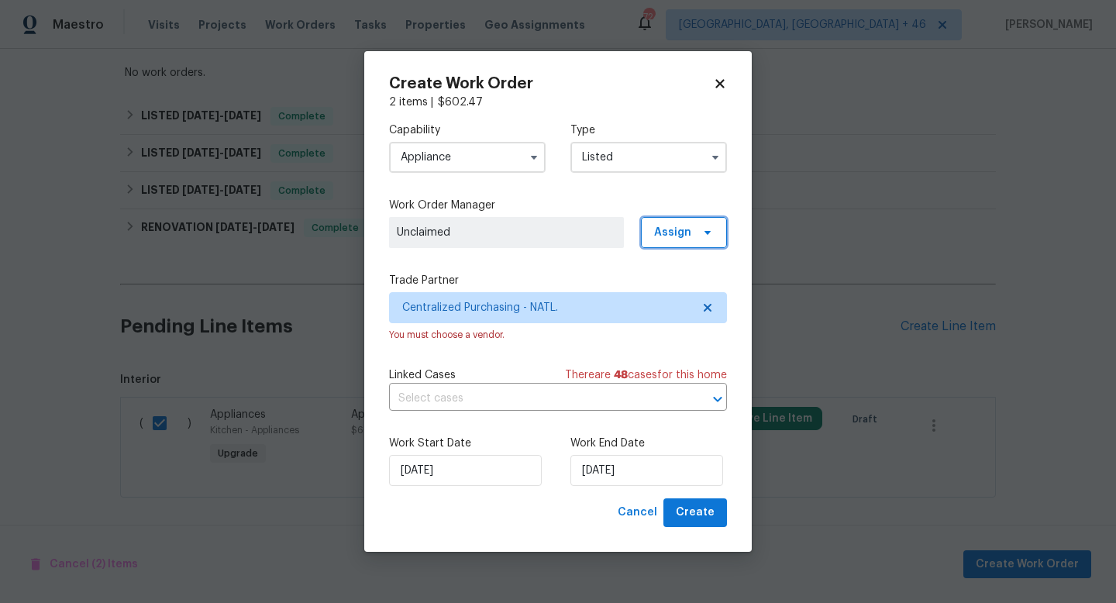
click at [674, 225] on span "Assign" at bounding box center [672, 233] width 37 height 16
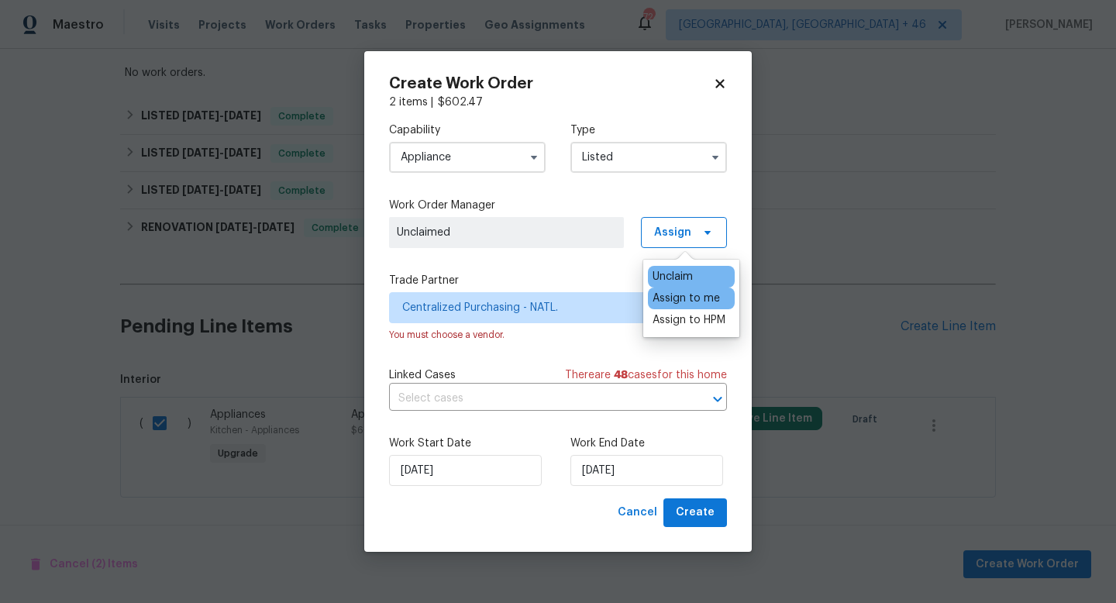
click at [674, 297] on div "Assign to me" at bounding box center [686, 299] width 67 height 16
click at [694, 519] on span "Create" at bounding box center [695, 512] width 39 height 19
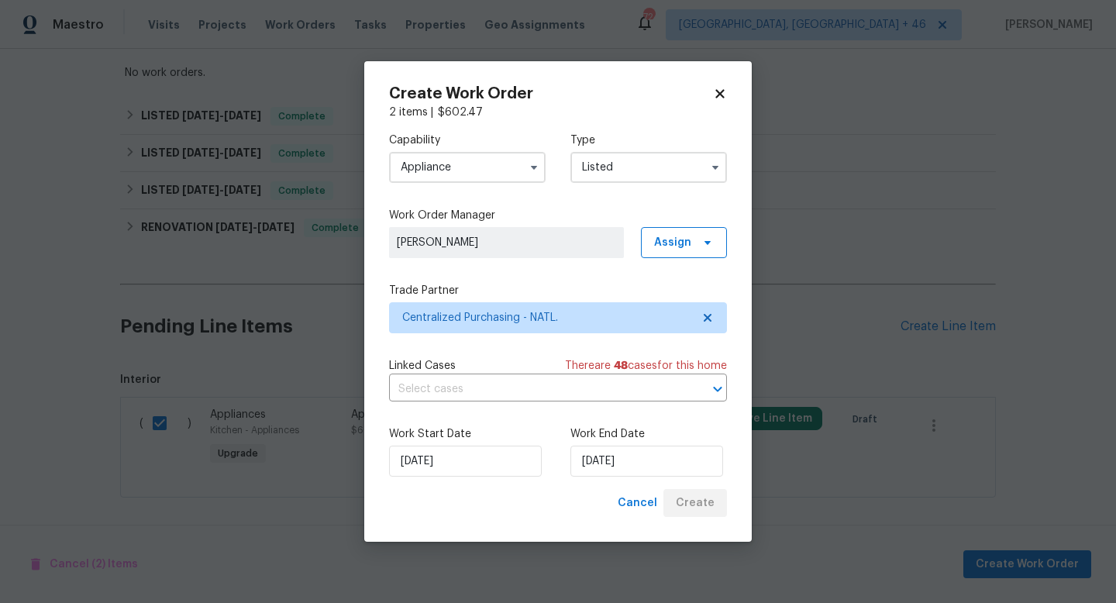
checkbox input "false"
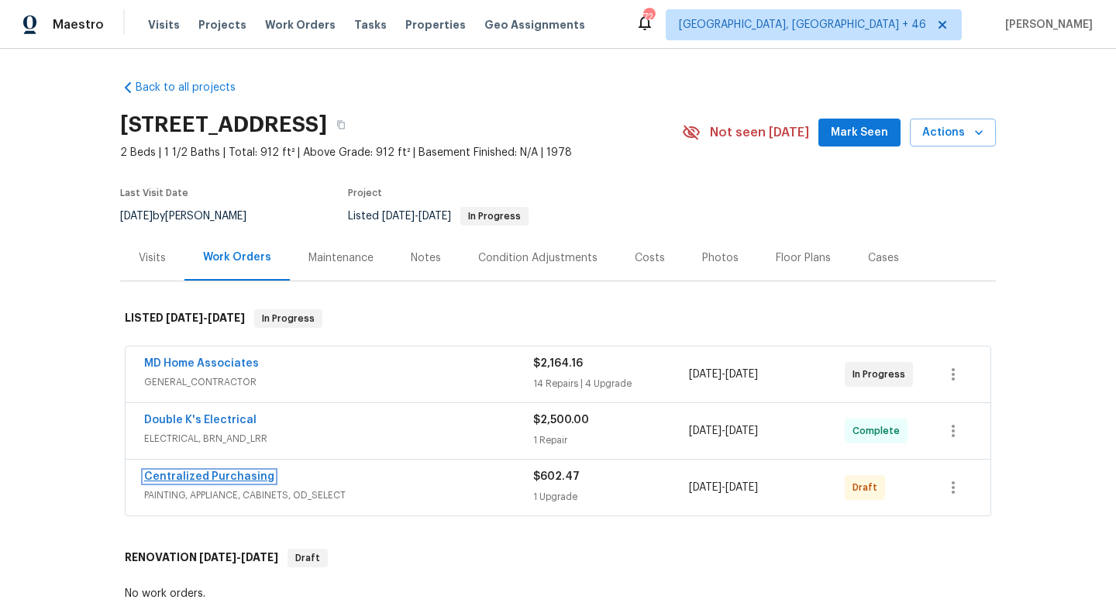
click at [223, 477] on link "Centralized Purchasing" at bounding box center [209, 476] width 130 height 11
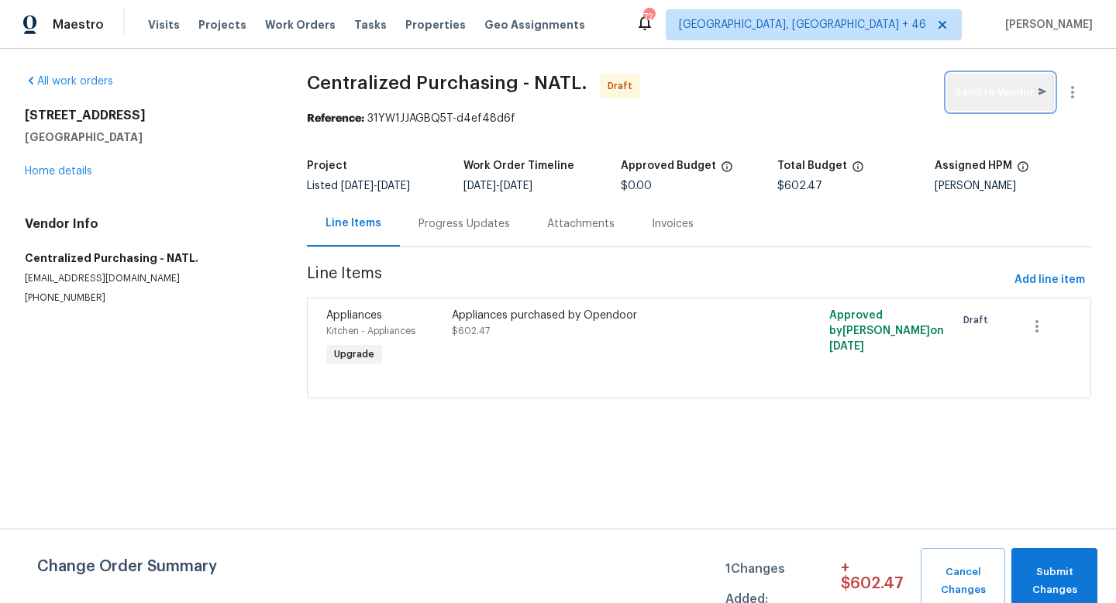
click at [968, 91] on span "Send to Vendor" at bounding box center [1000, 93] width 91 height 18
click at [257, 182] on div "All work orders 8381 Chelsea Ct North Port, FL 34287 Home details Vendor Info C…" at bounding box center [147, 189] width 245 height 231
